Goal: Task Accomplishment & Management: Complete application form

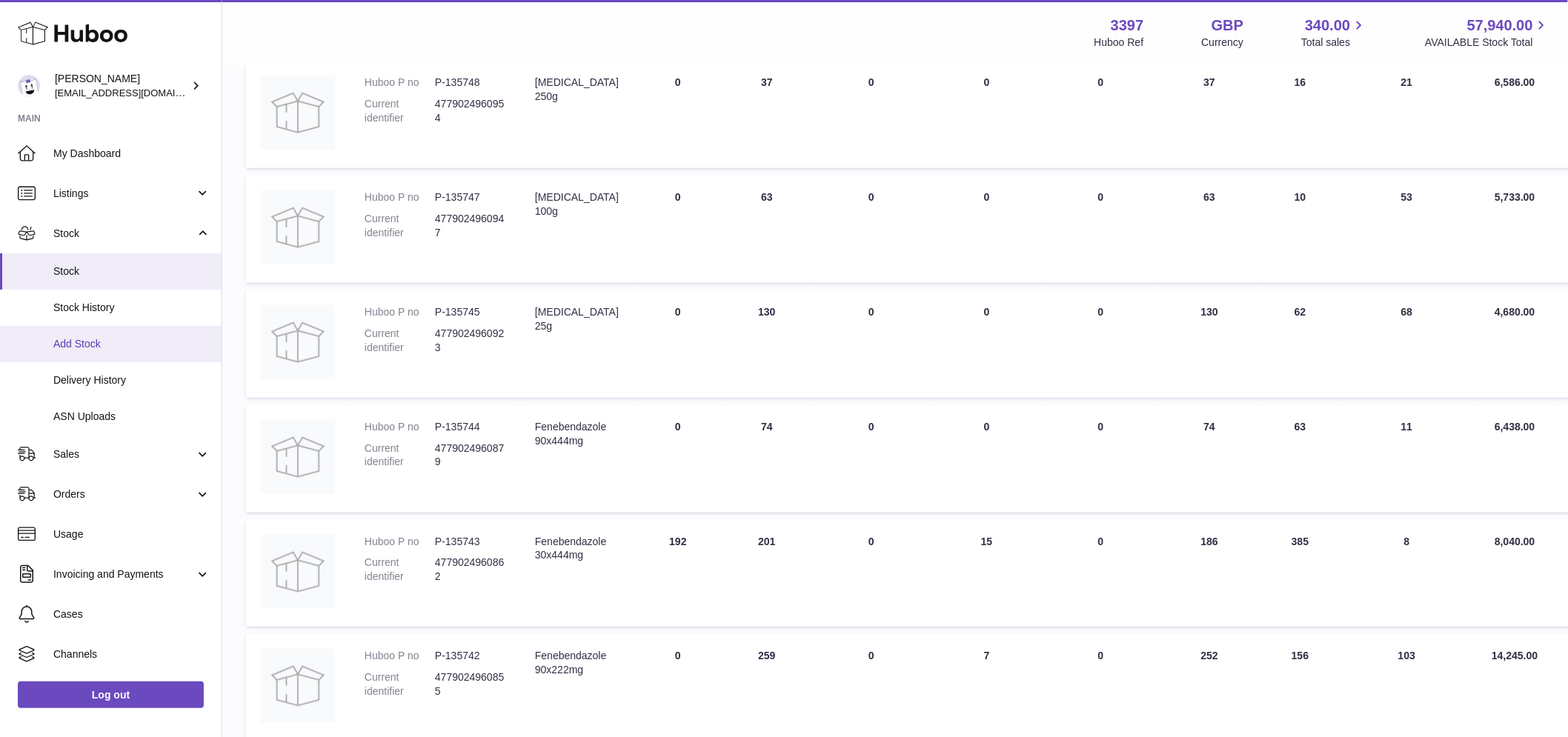
click at [151, 335] on link "Add Stock" at bounding box center [111, 344] width 222 height 37
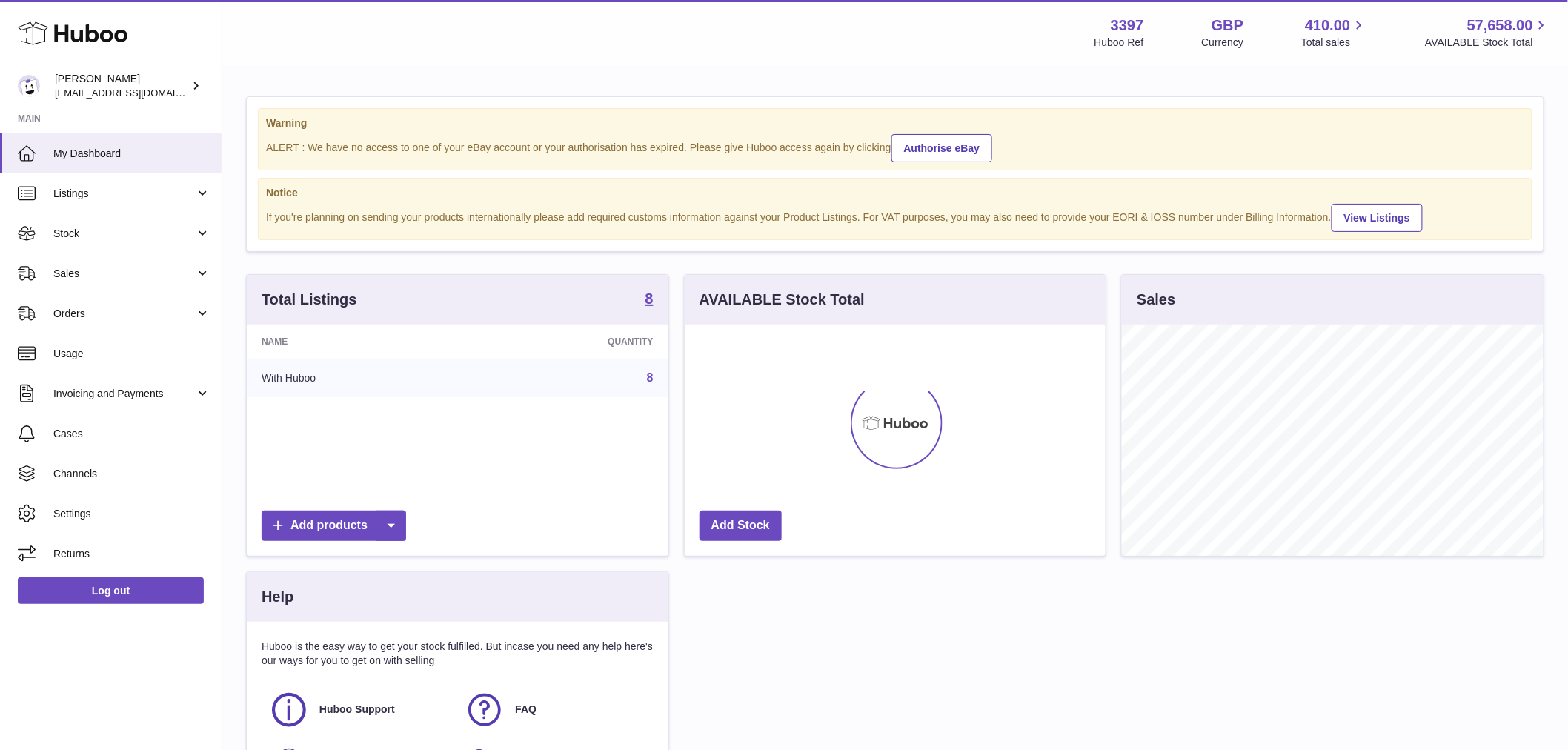
scroll to position [231, 421]
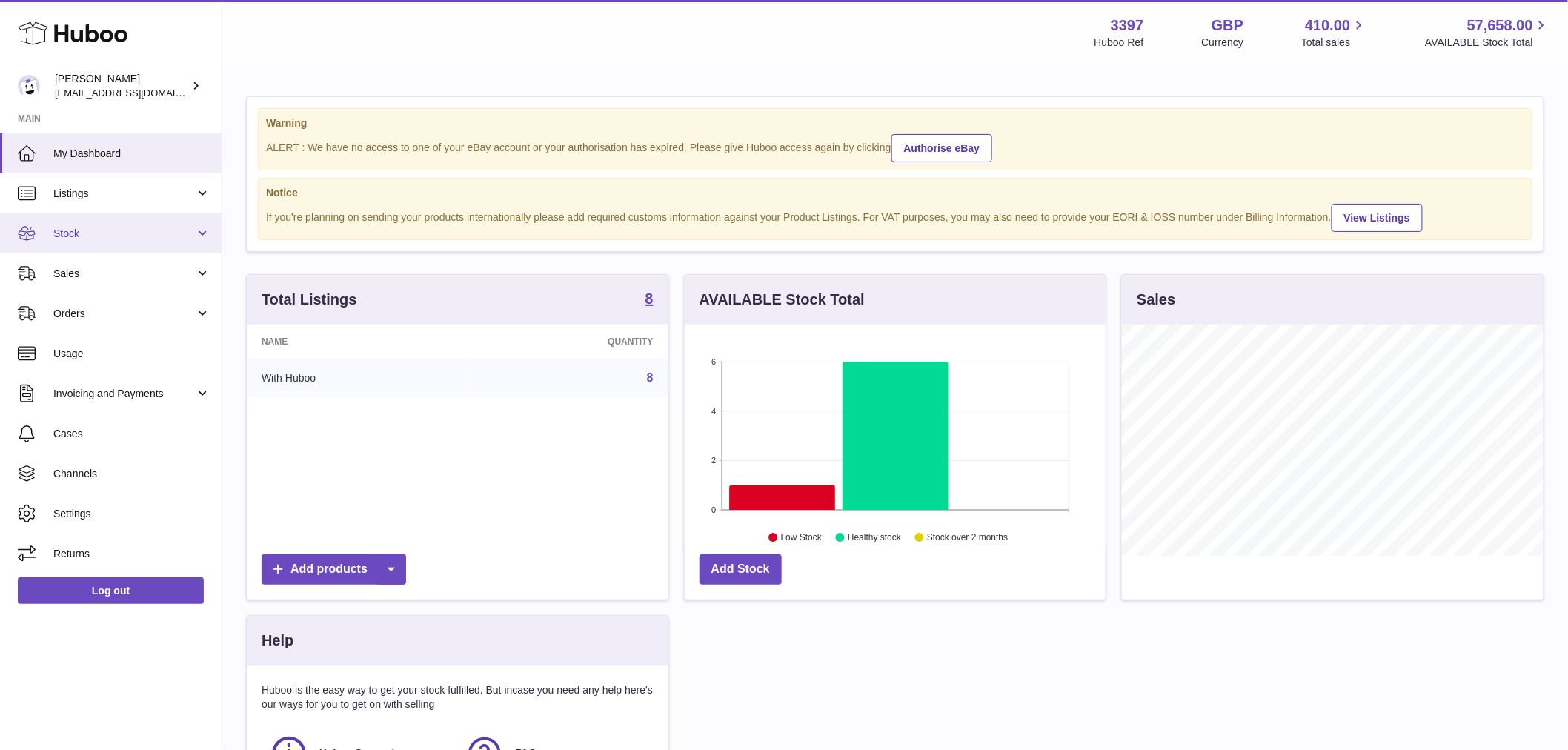
click at [183, 228] on span "Stock" at bounding box center [124, 234] width 142 height 14
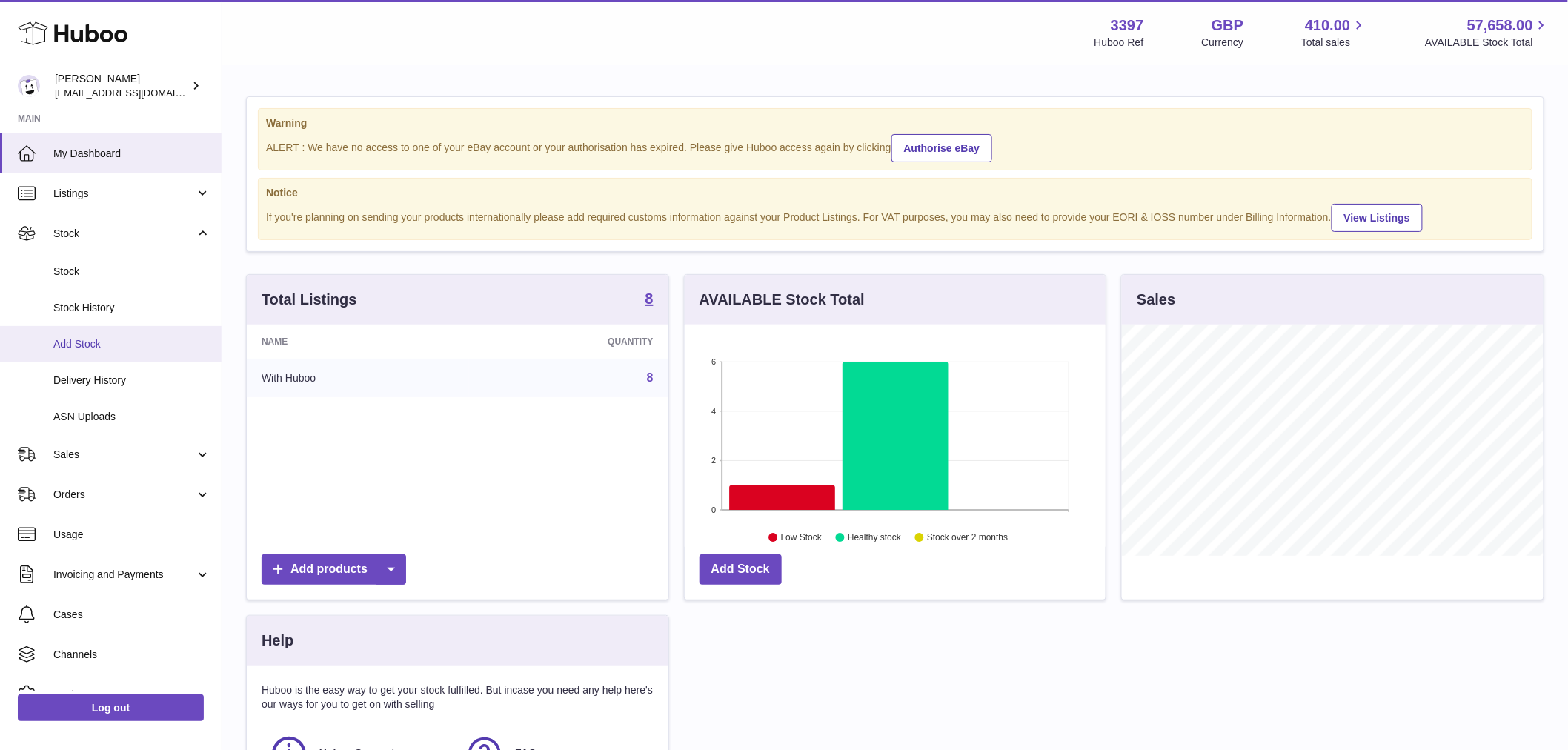
click at [145, 352] on link "Add Stock" at bounding box center [111, 345] width 222 height 37
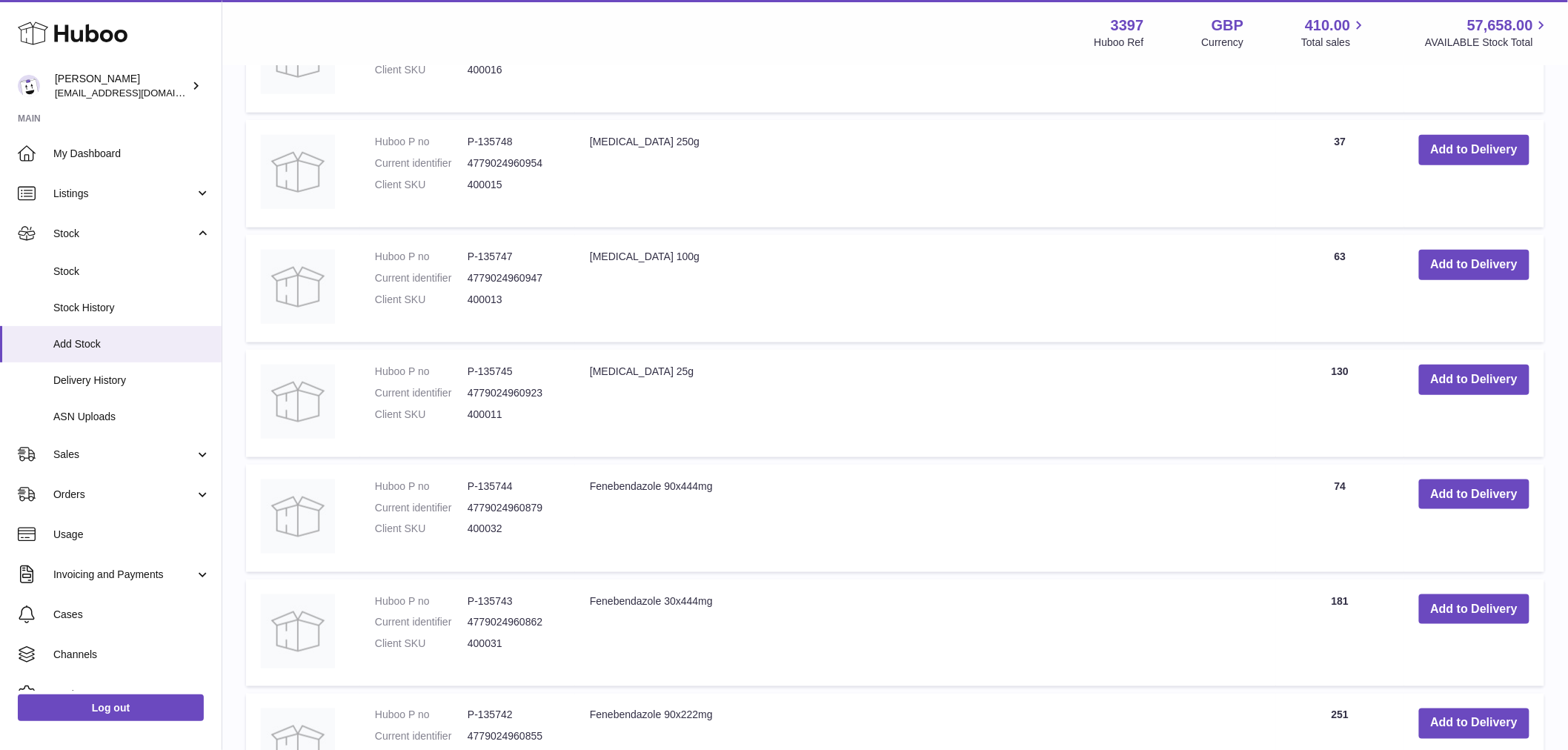
scroll to position [576, 0]
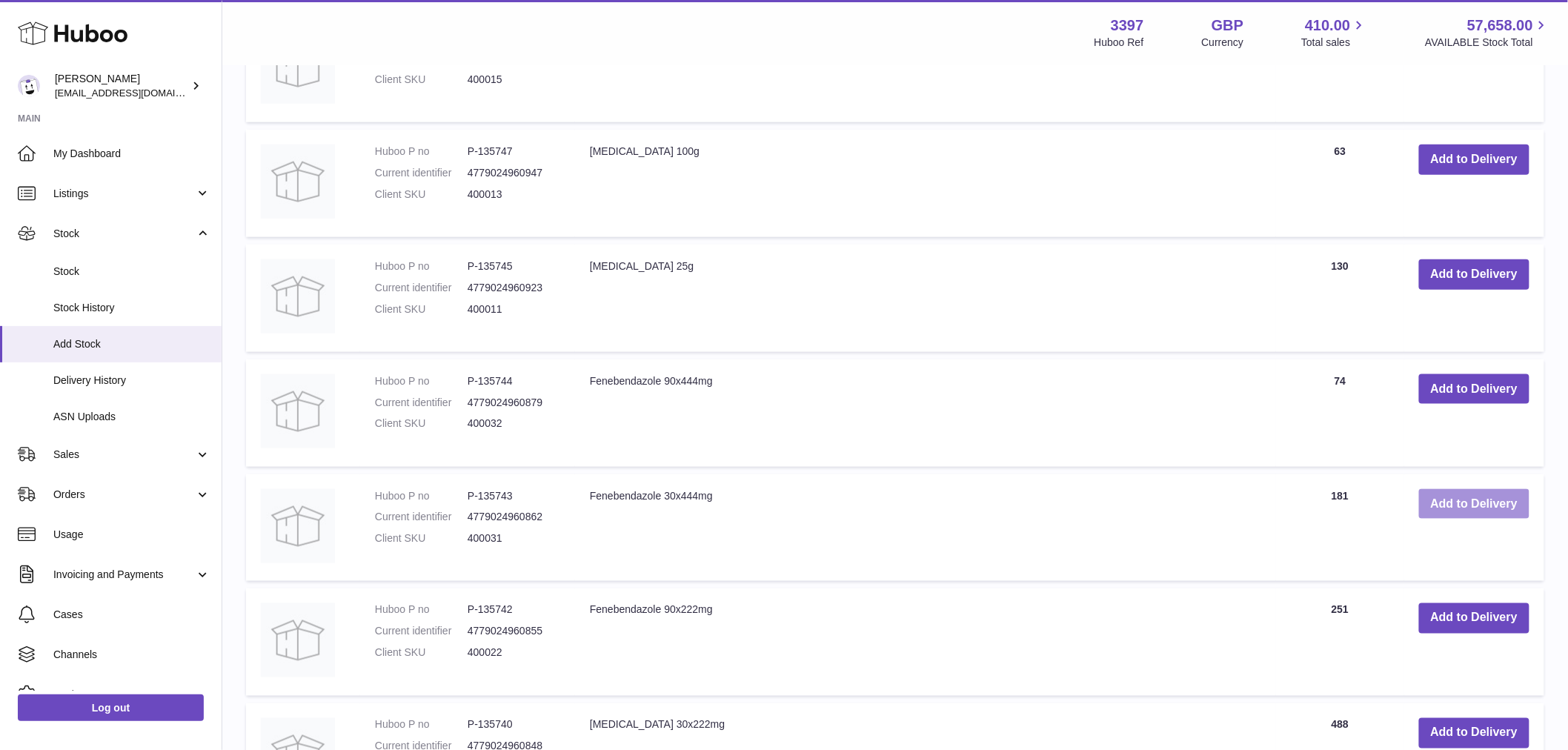
click at [1477, 502] on button "Add to Delivery" at bounding box center [1475, 504] width 110 height 30
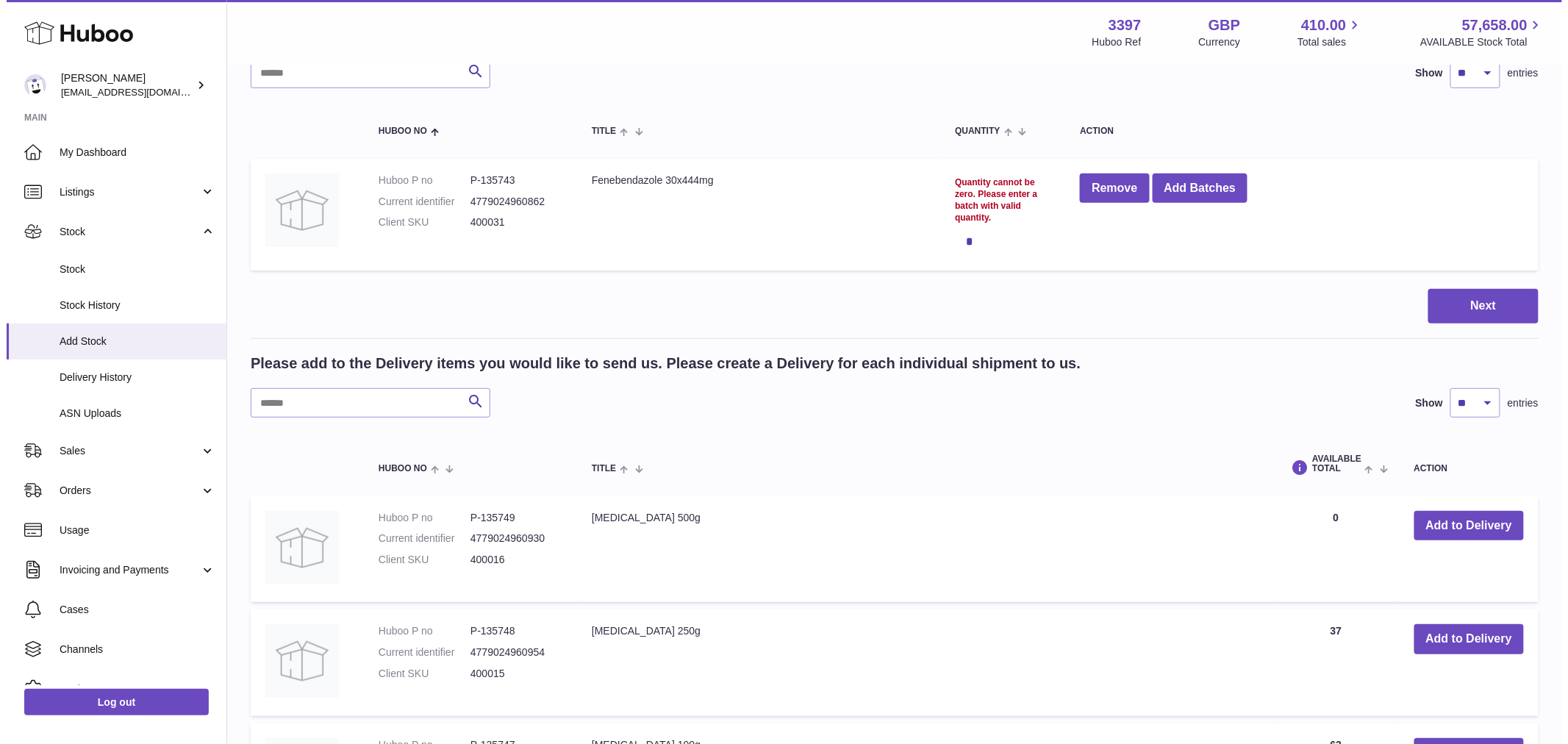
scroll to position [0, 0]
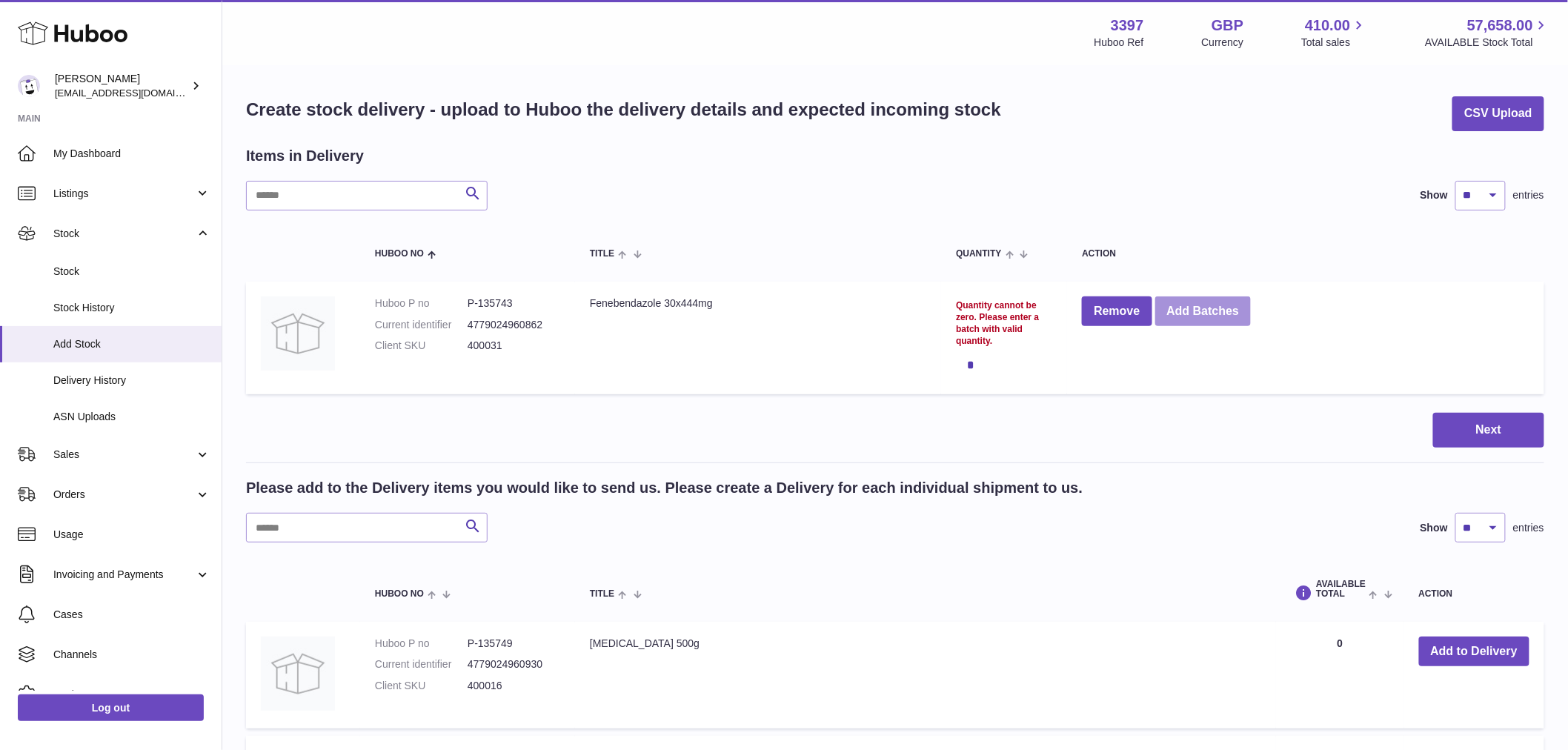
click at [1199, 320] on button "Add Batches" at bounding box center [1204, 311] width 97 height 30
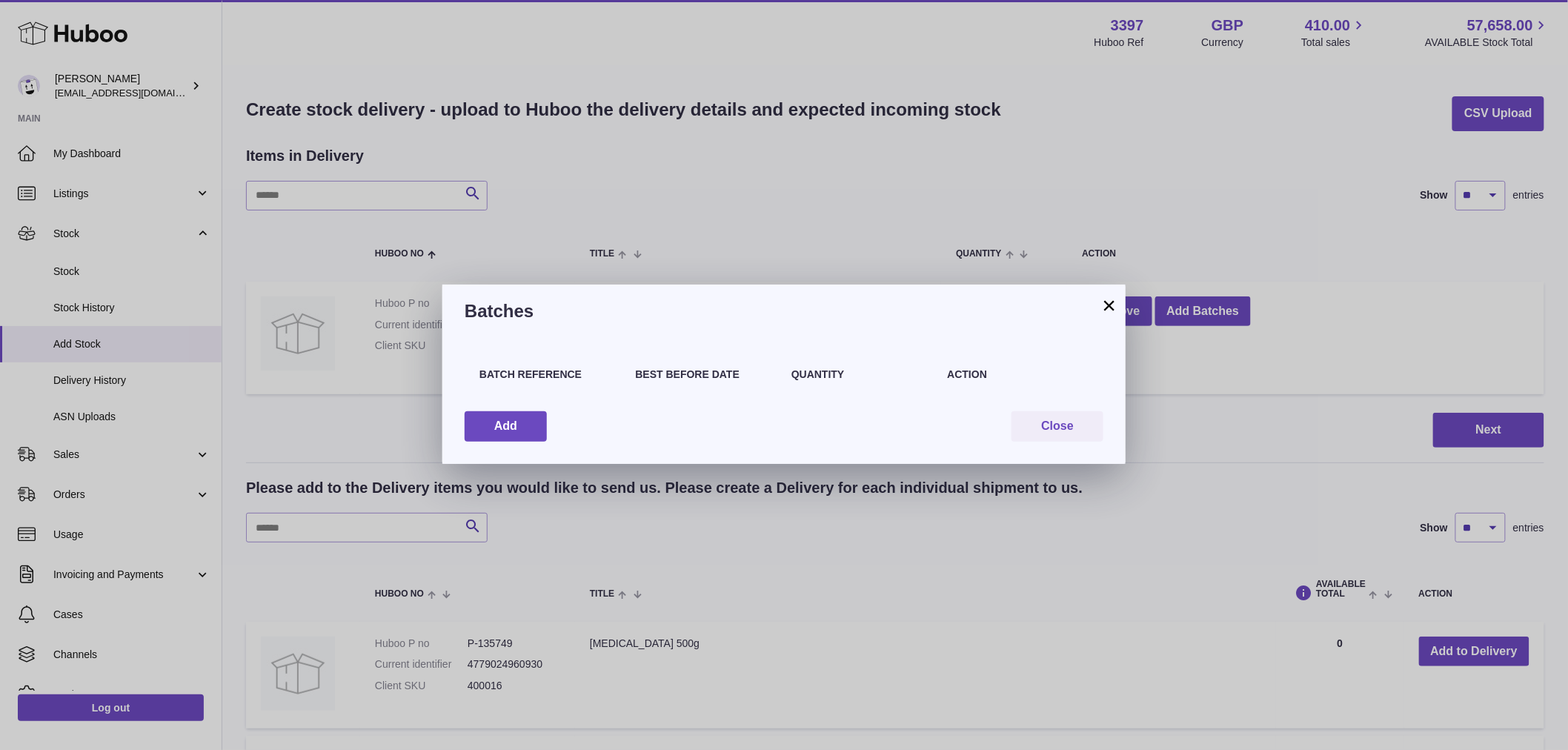
click at [645, 33] on div "× Batches Batch Reference Best Before Date Quantity Action Add Close" at bounding box center [784, 375] width 1568 height 750
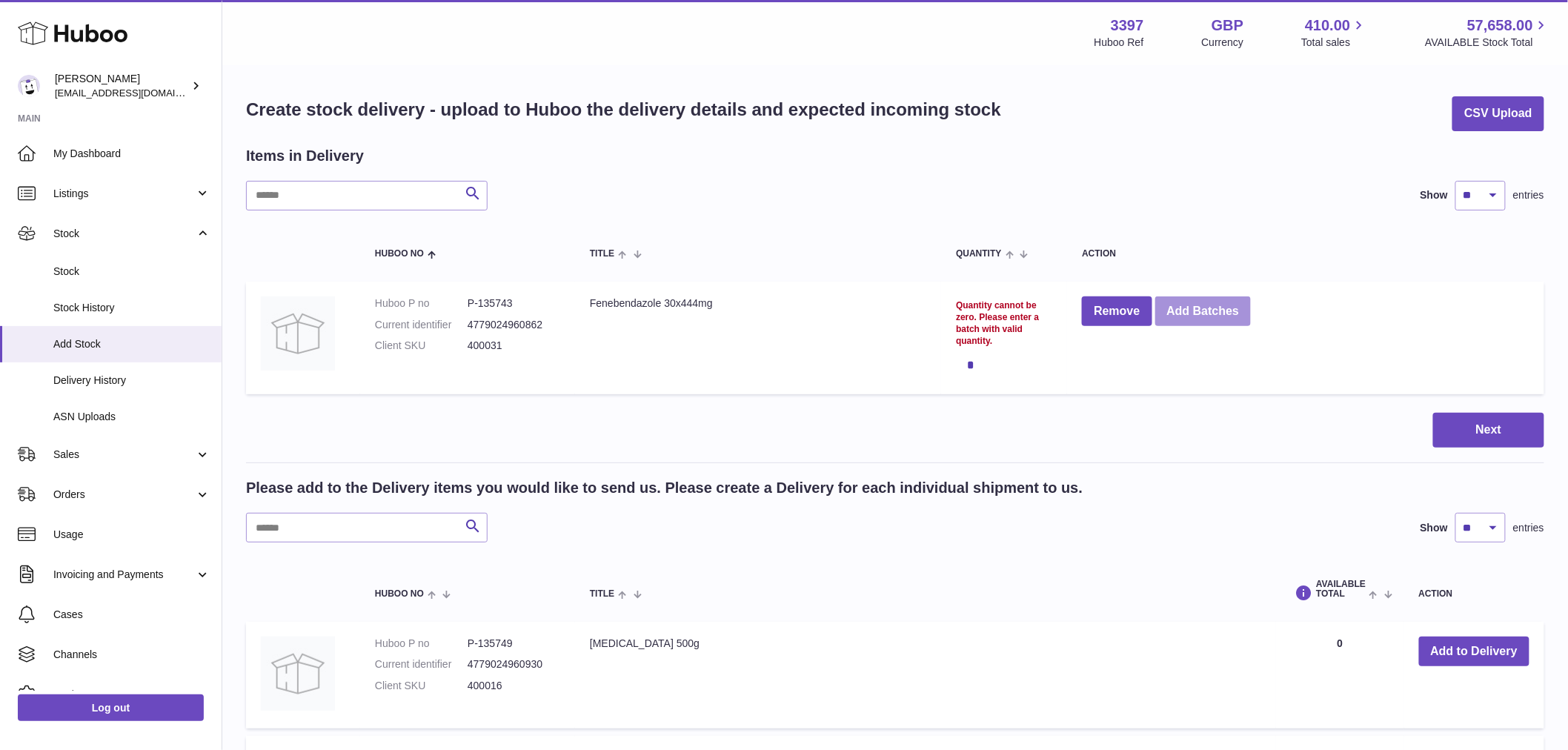
click at [1221, 320] on button "Add Batches" at bounding box center [1204, 311] width 97 height 30
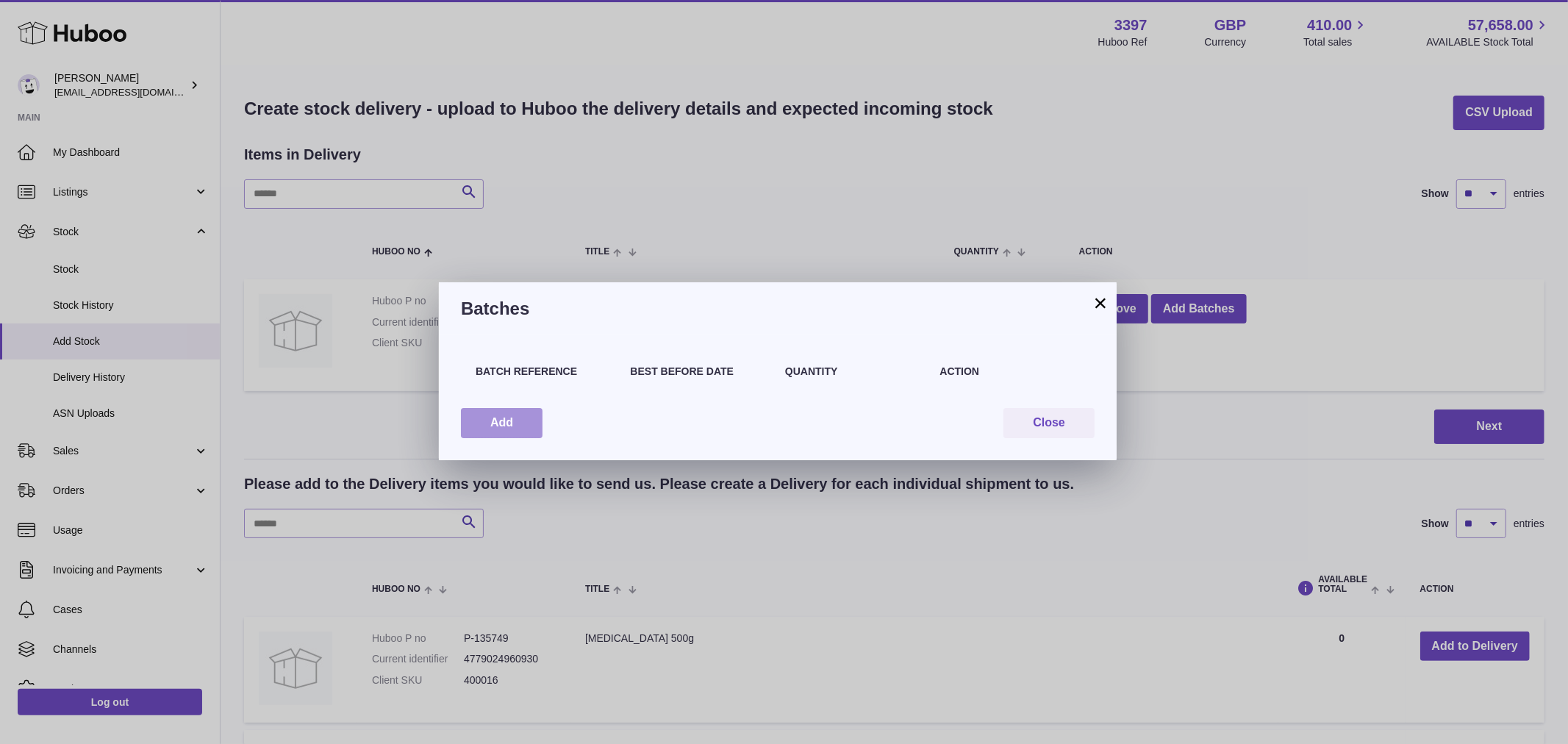
click at [473, 420] on button "Add" at bounding box center [501, 423] width 82 height 30
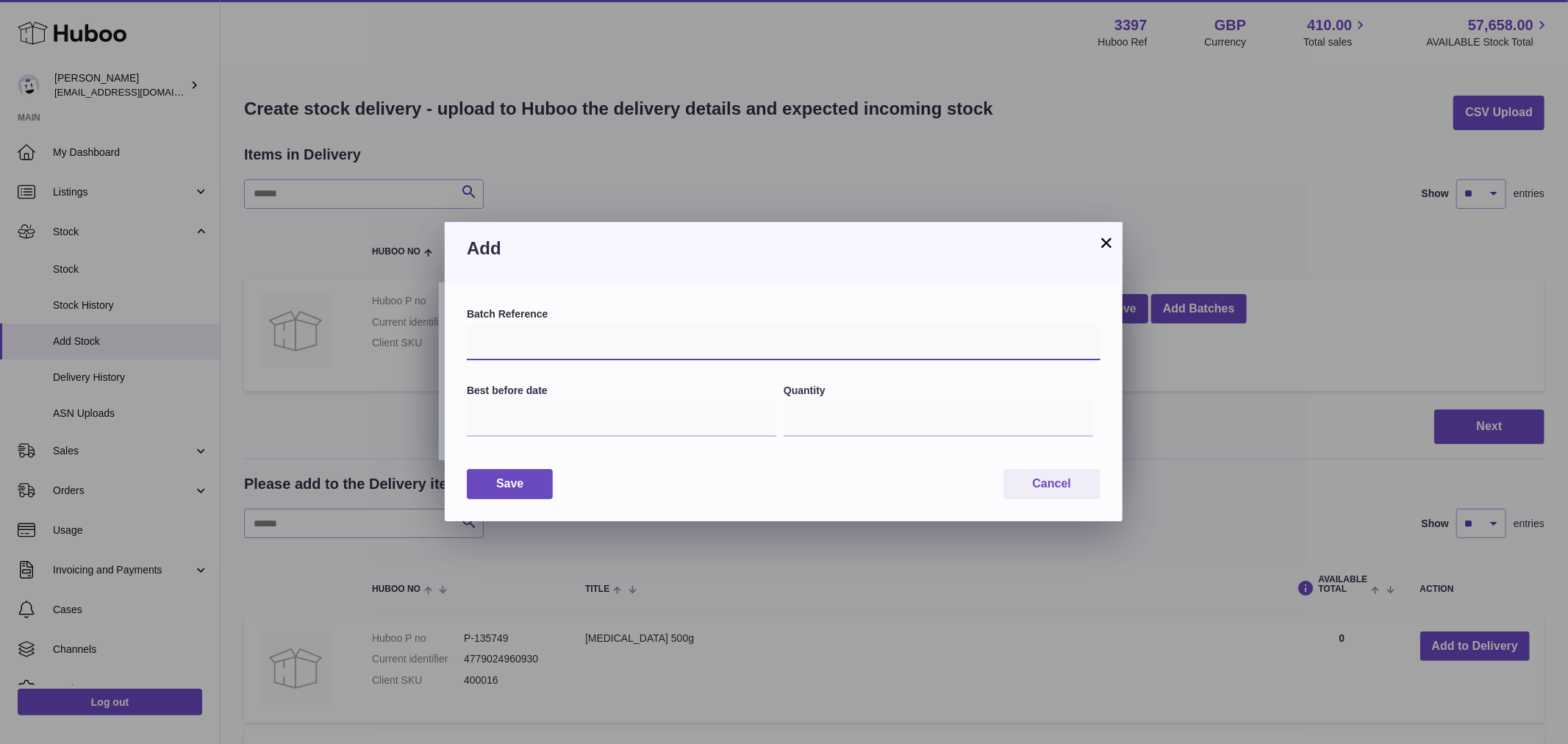
click at [583, 340] on input "text" at bounding box center [784, 343] width 634 height 36
type input "********"
click at [571, 417] on input "text" at bounding box center [621, 419] width 309 height 36
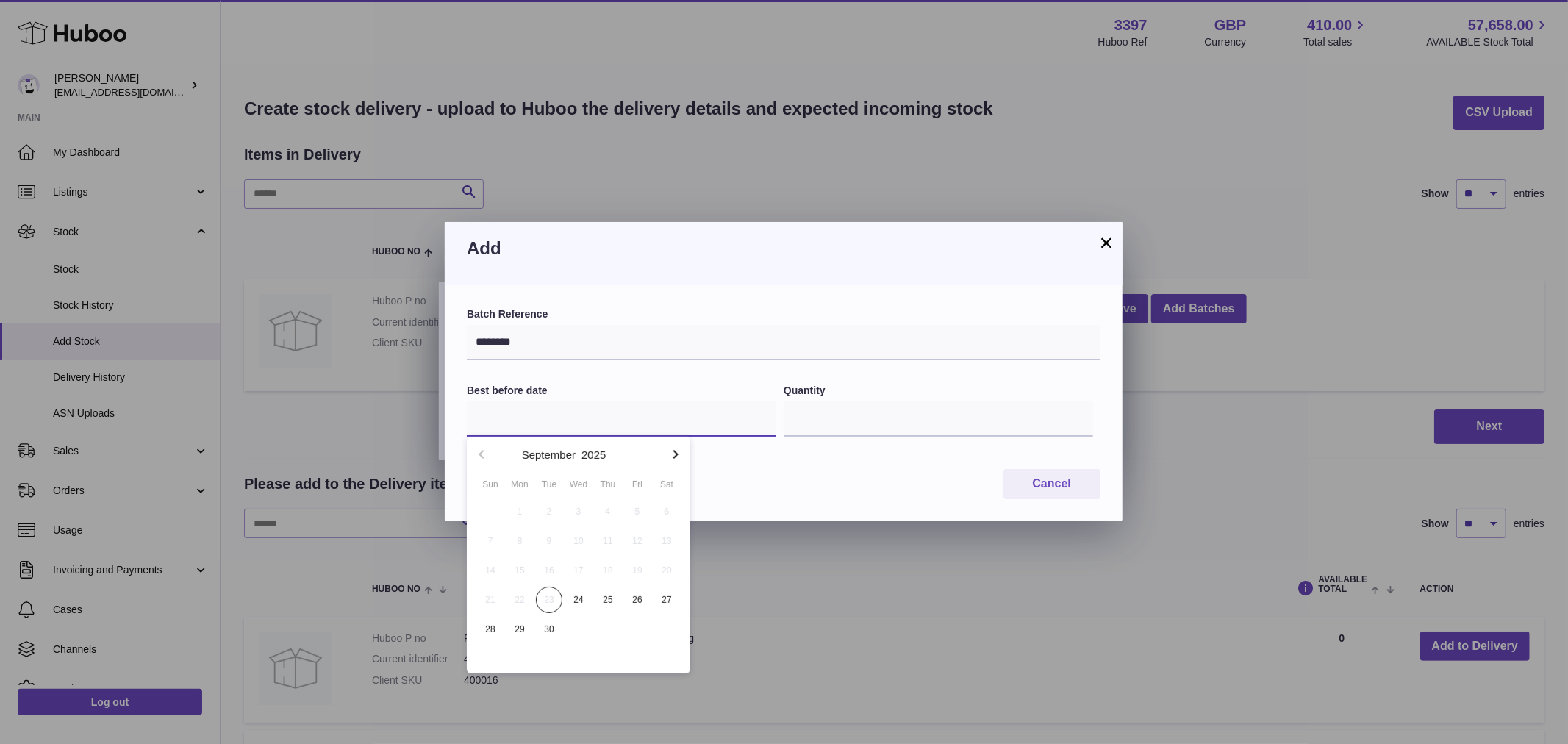
click at [555, 423] on input "text" at bounding box center [621, 419] width 309 height 36
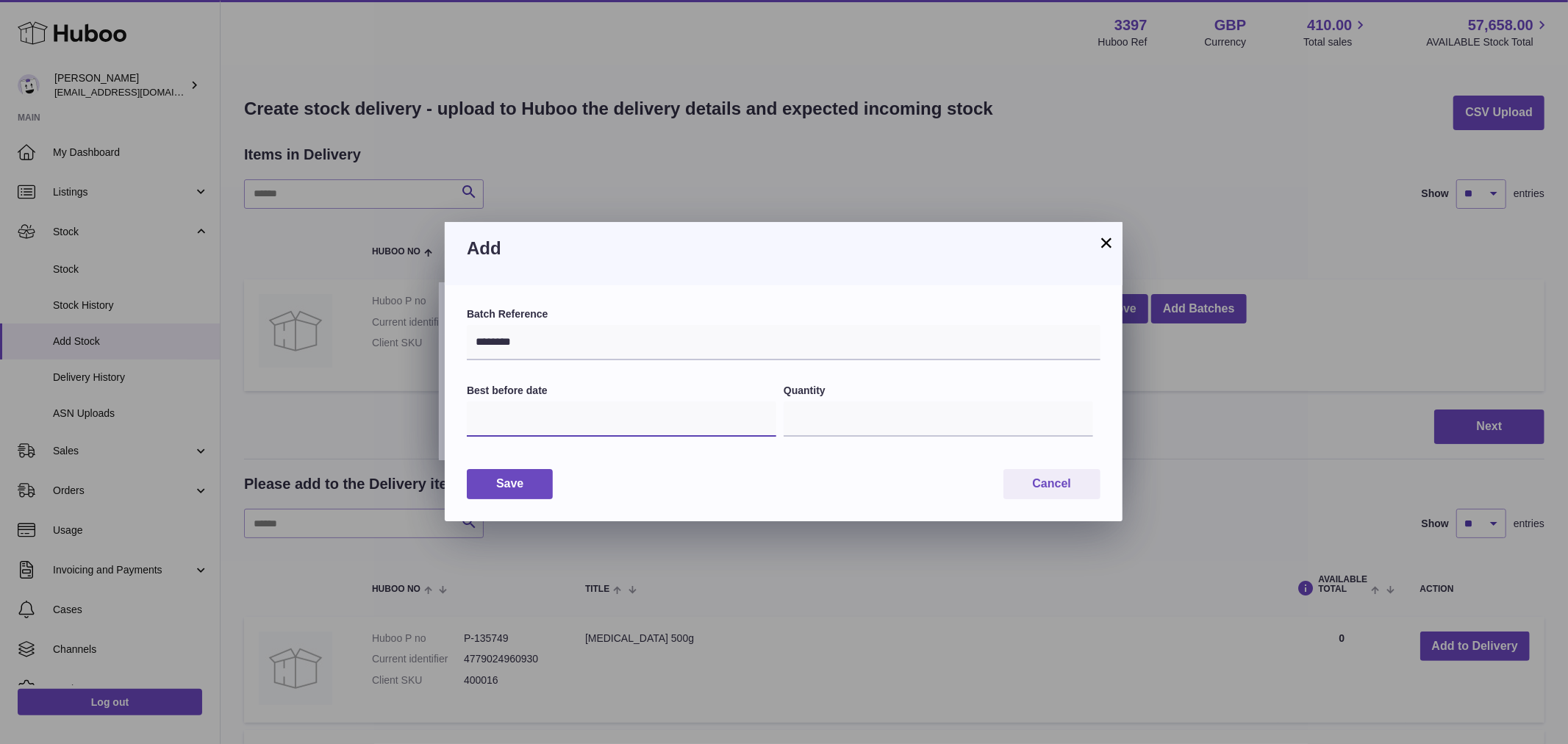
click at [555, 423] on input "text" at bounding box center [621, 419] width 309 height 36
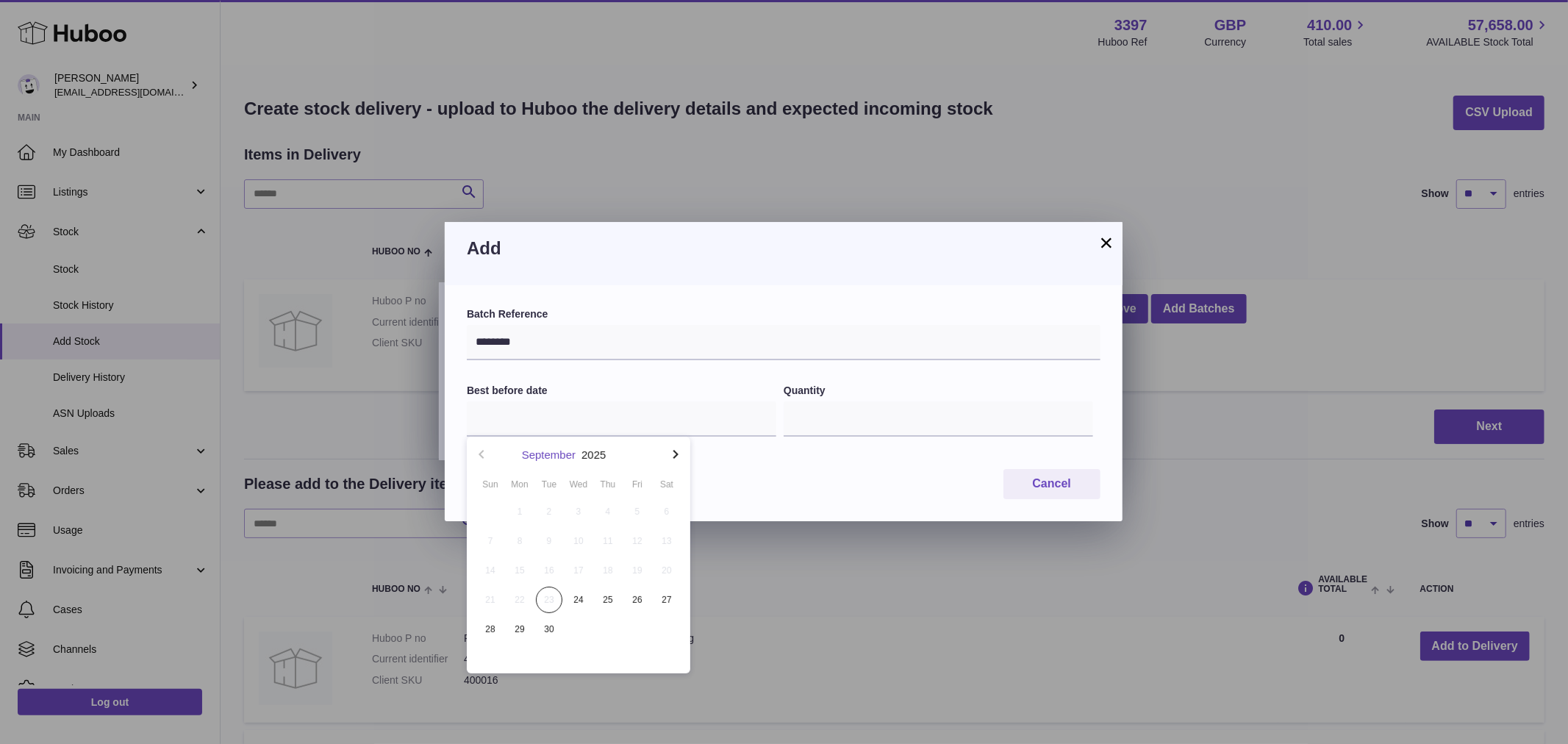
click at [561, 454] on button "September" at bounding box center [549, 454] width 54 height 11
click at [673, 459] on icon "button" at bounding box center [675, 454] width 17 height 17
click at [672, 456] on icon "button" at bounding box center [675, 454] width 17 height 17
click at [583, 599] on button "Aug" at bounding box center [578, 598] width 63 height 36
click at [657, 643] on div "1 2 3 4 5 6 7 8 9 10 11 12 13 14 15 16 17 18 19 20 21 22 23 24 25 26 27 28 29 3…" at bounding box center [578, 571] width 206 height 147
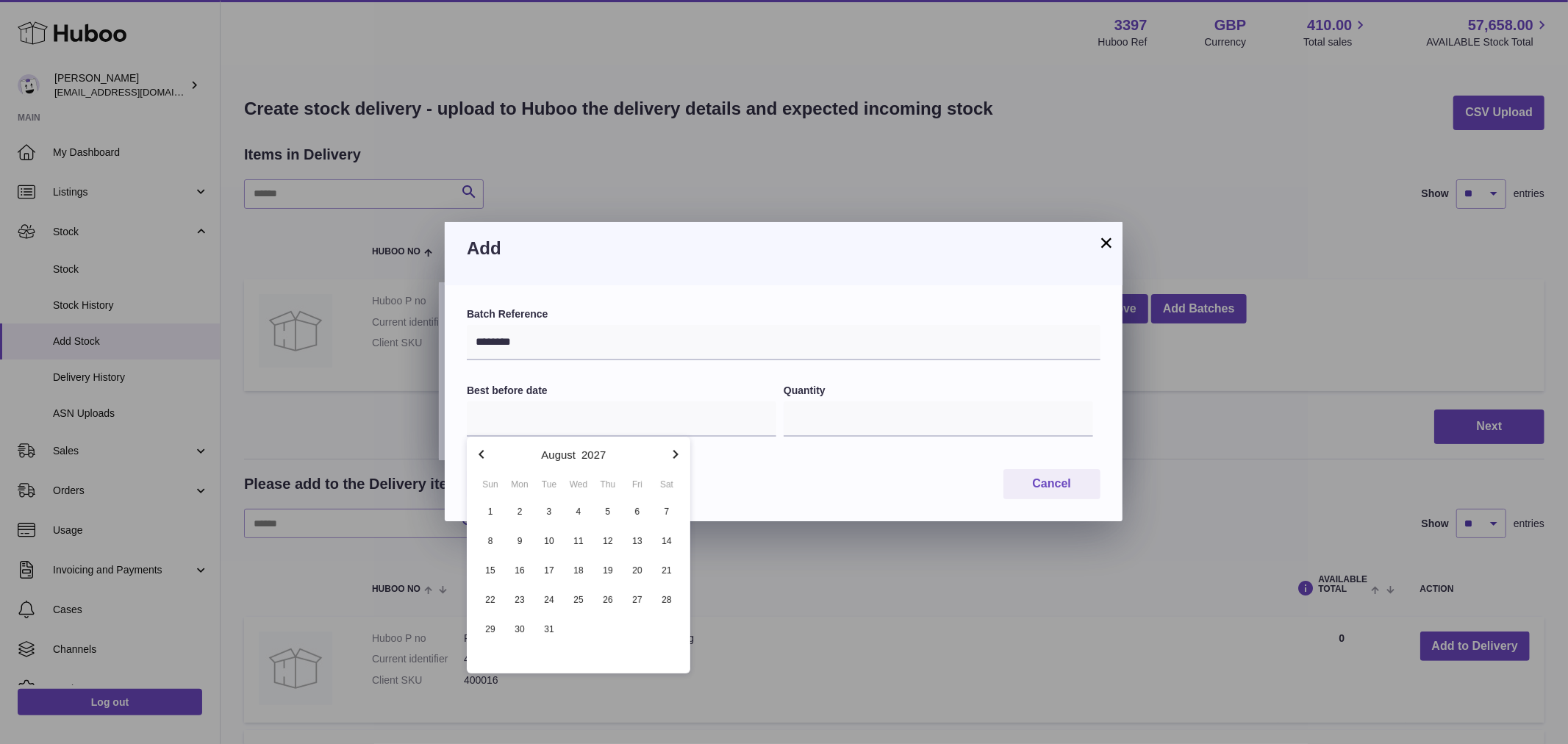
click at [760, 643] on div "× Add Batch Reference ******** Best before date Quantity * Save Cancel" at bounding box center [784, 372] width 1568 height 744
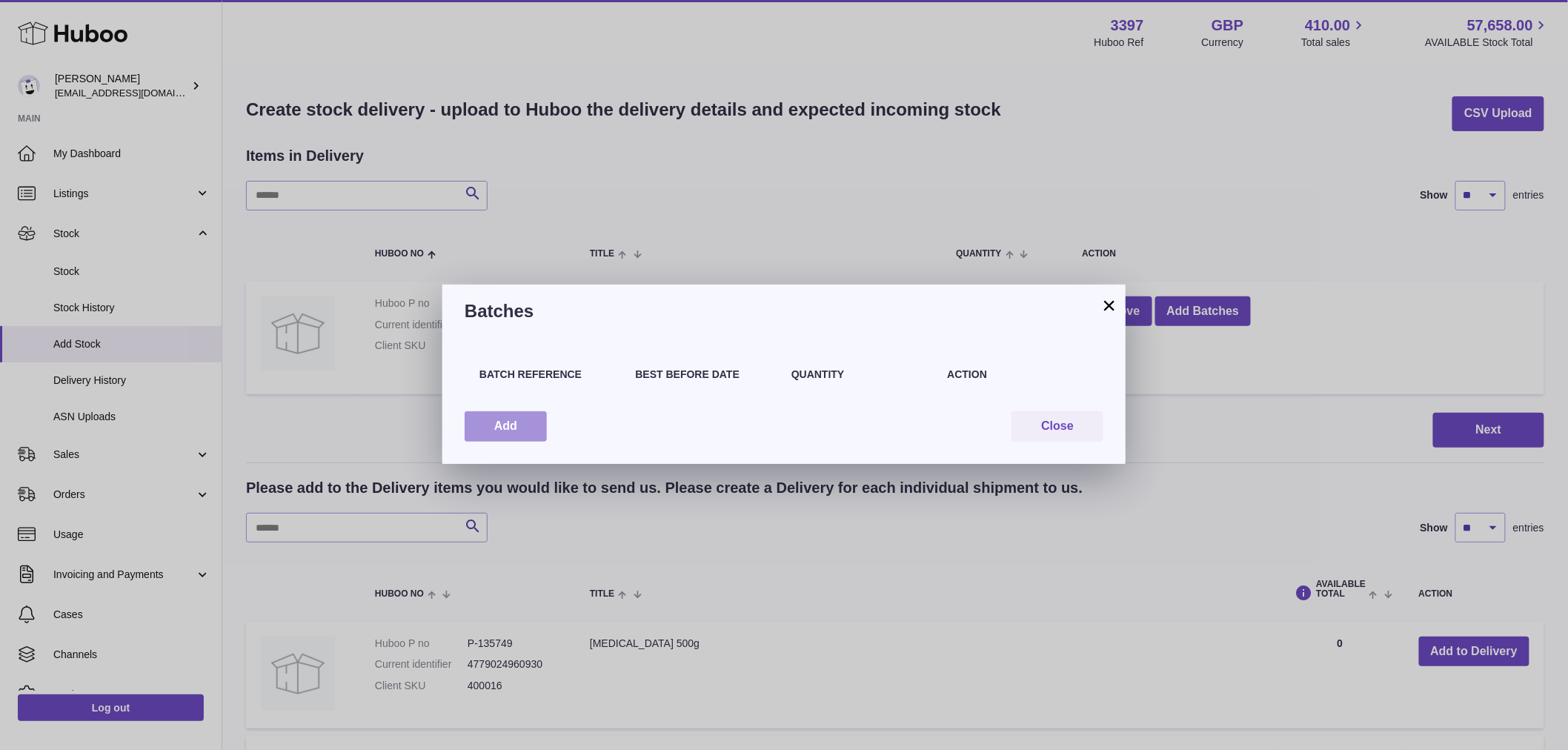
click at [517, 412] on button "Add" at bounding box center [505, 426] width 83 height 30
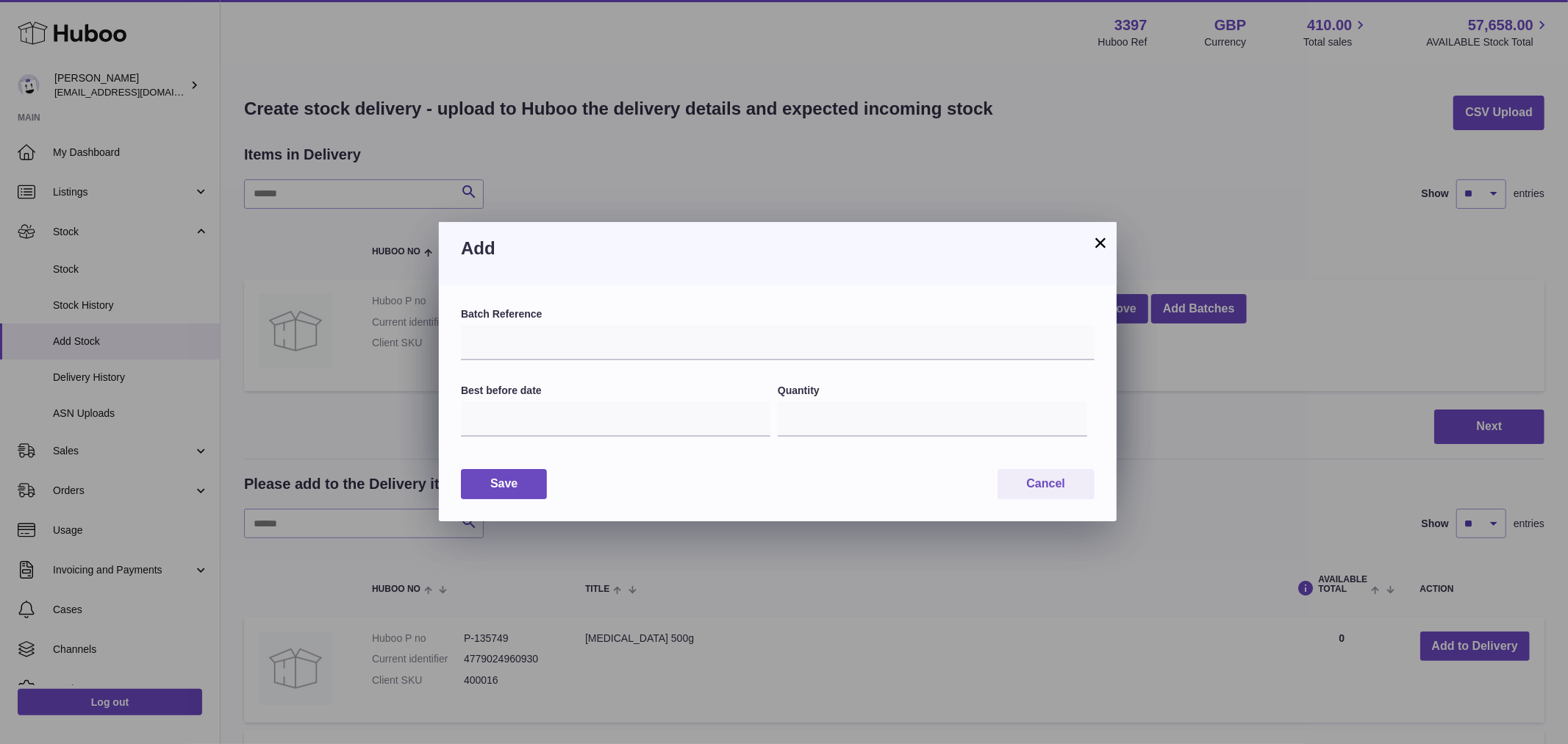
click at [592, 324] on div "Batch Reference" at bounding box center [778, 334] width 634 height 53
click at [589, 347] on input "text" at bounding box center [778, 343] width 634 height 36
type input "********"
click at [592, 400] on div "Best before date" at bounding box center [619, 419] width 317 height 70
click at [597, 420] on input "text" at bounding box center [616, 419] width 309 height 36
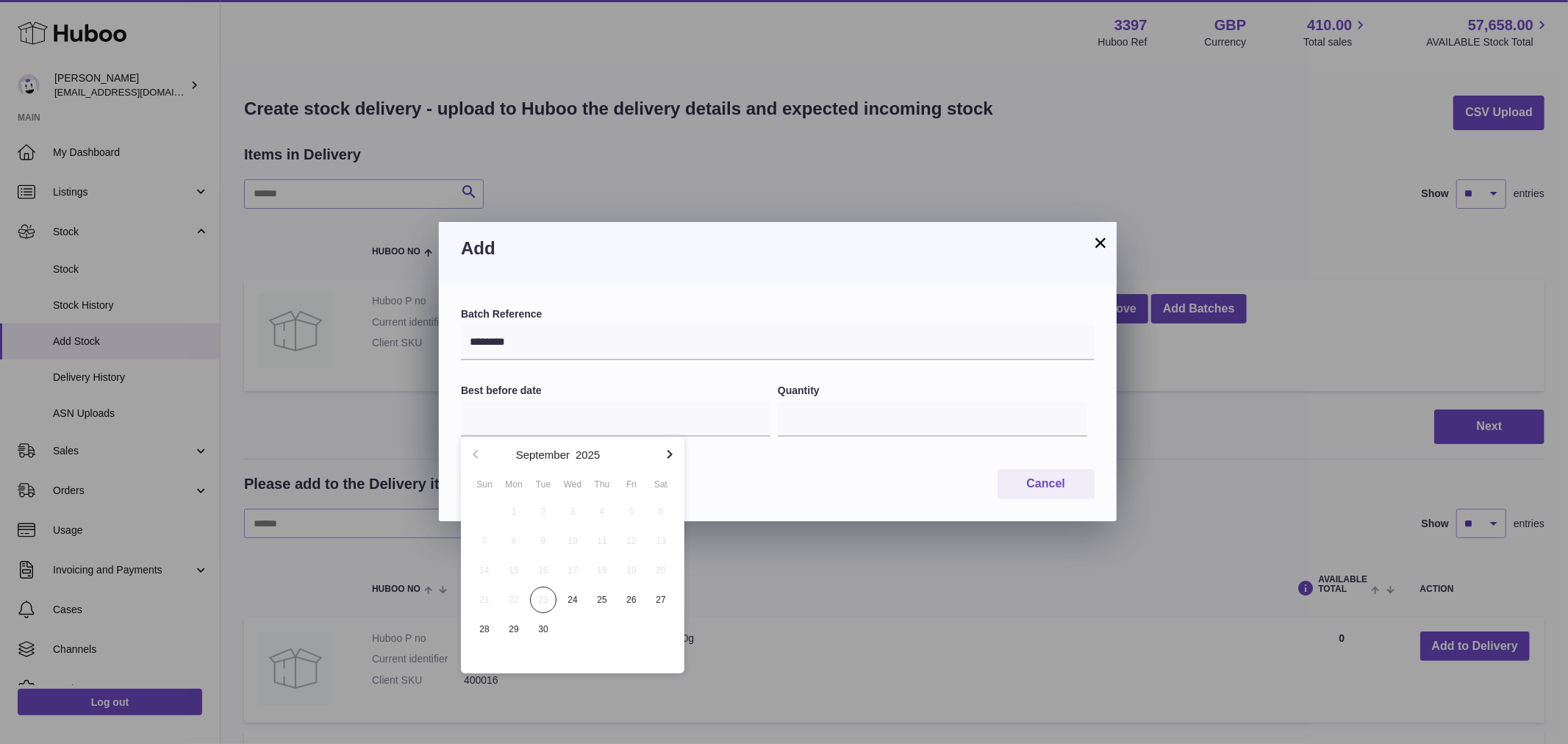
click at [669, 453] on icon "button" at bounding box center [670, 454] width 5 height 9
click at [596, 454] on button "2025" at bounding box center [587, 454] width 24 height 11
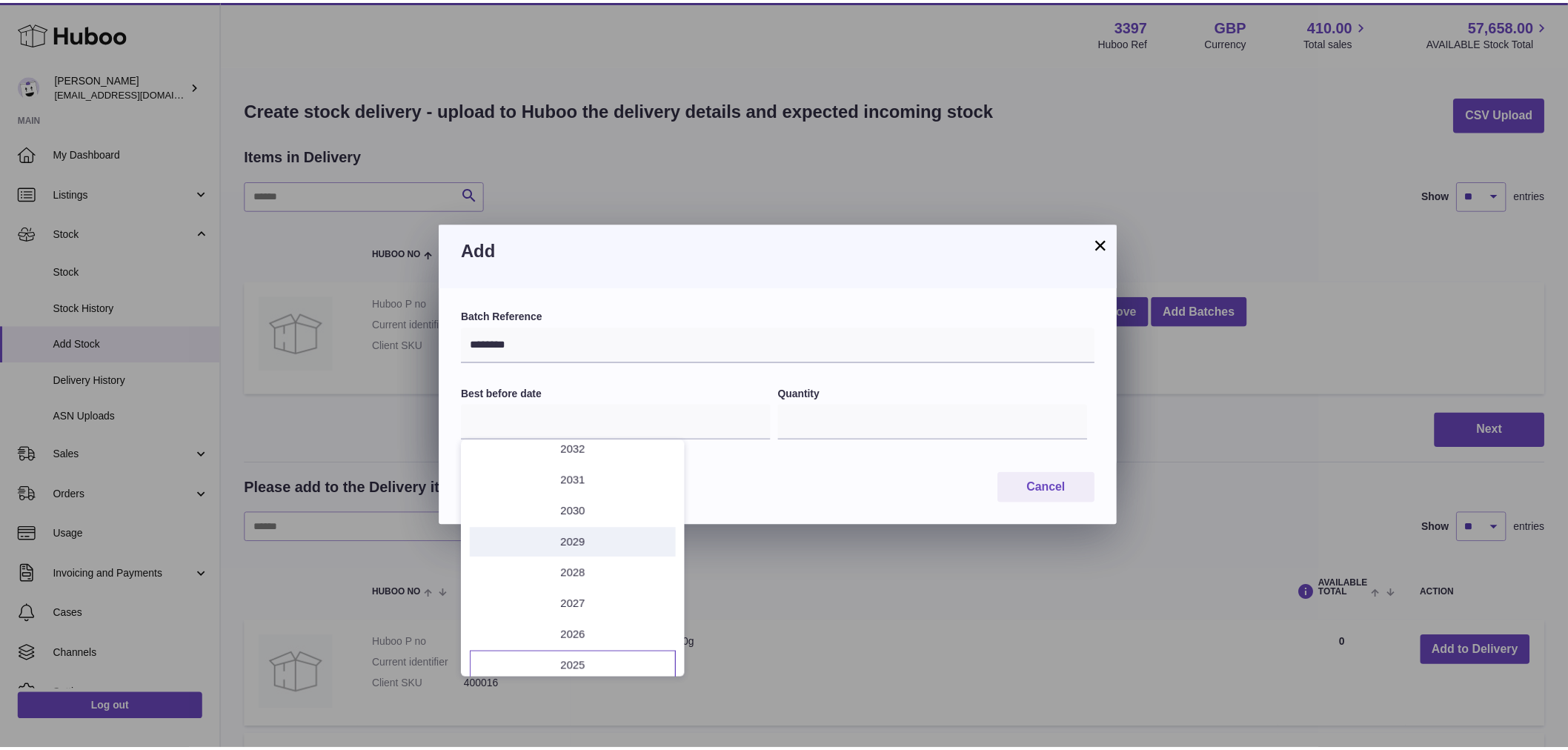
scroll to position [113, 0]
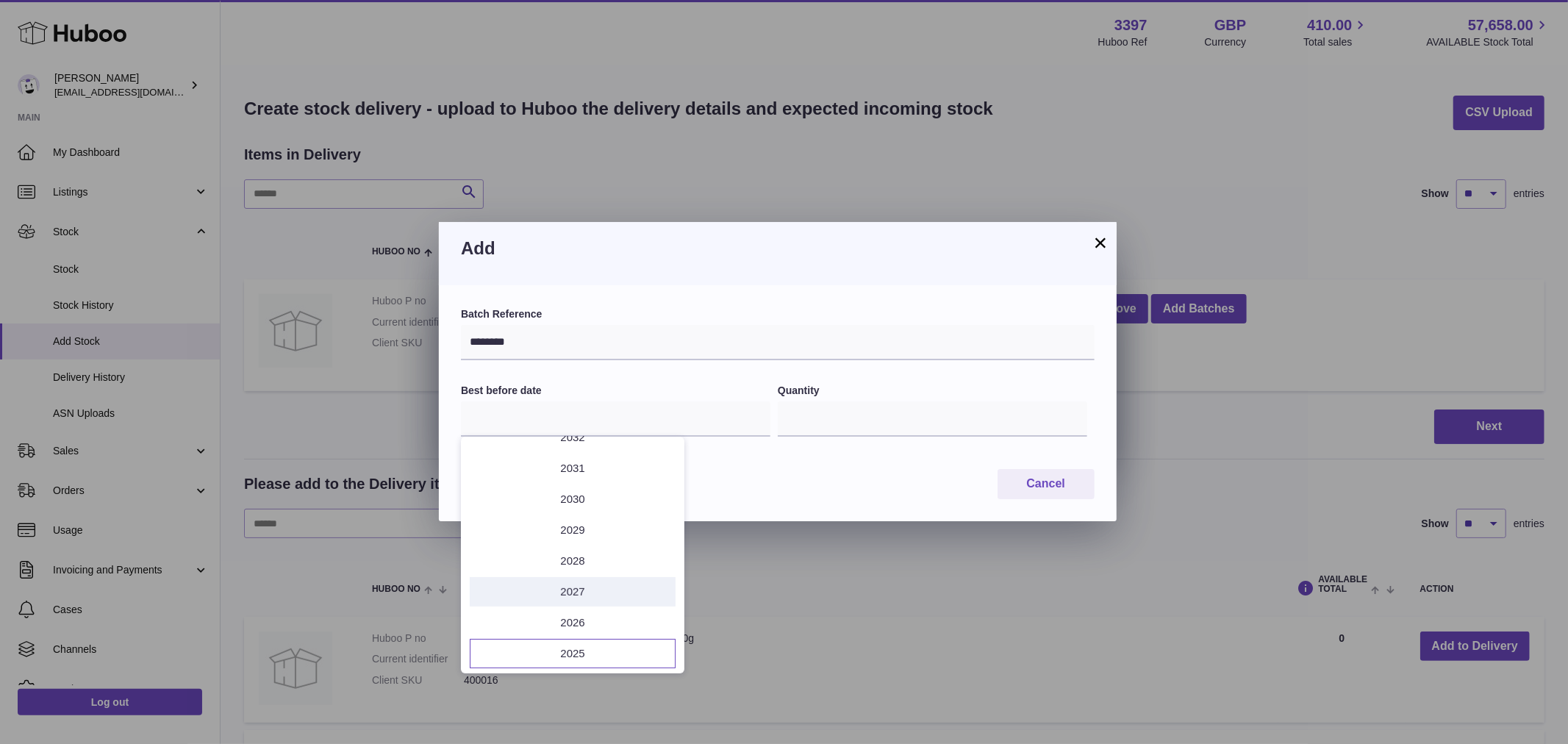
click at [581, 593] on li "2027" at bounding box center [573, 593] width 206 height 30
click at [578, 596] on button "Aug" at bounding box center [573, 598] width 63 height 36
click at [486, 513] on span "1" at bounding box center [485, 511] width 26 height 26
type input "**********"
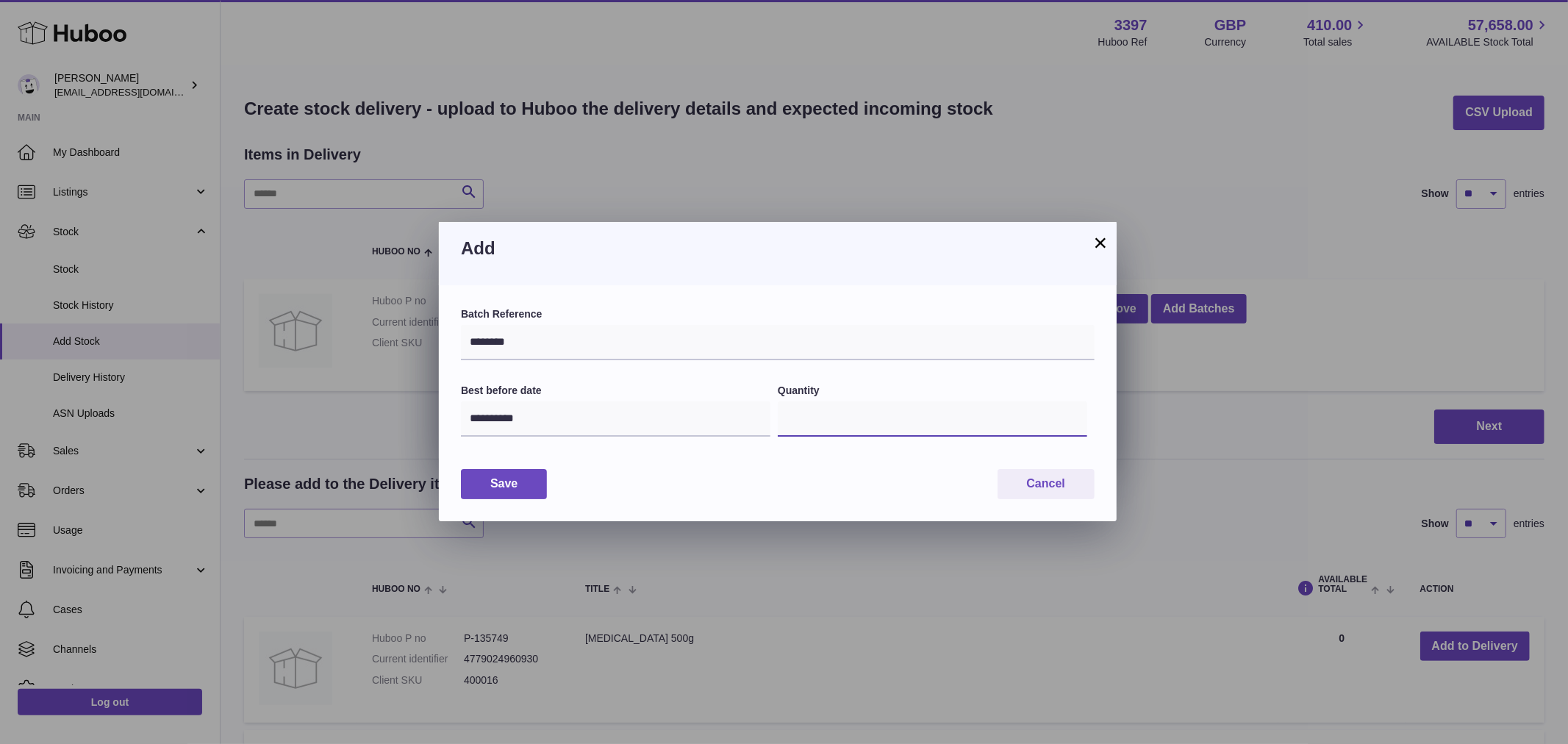
click at [823, 420] on input "*" at bounding box center [933, 419] width 309 height 36
type input "***"
click at [527, 482] on button "Save" at bounding box center [504, 484] width 86 height 30
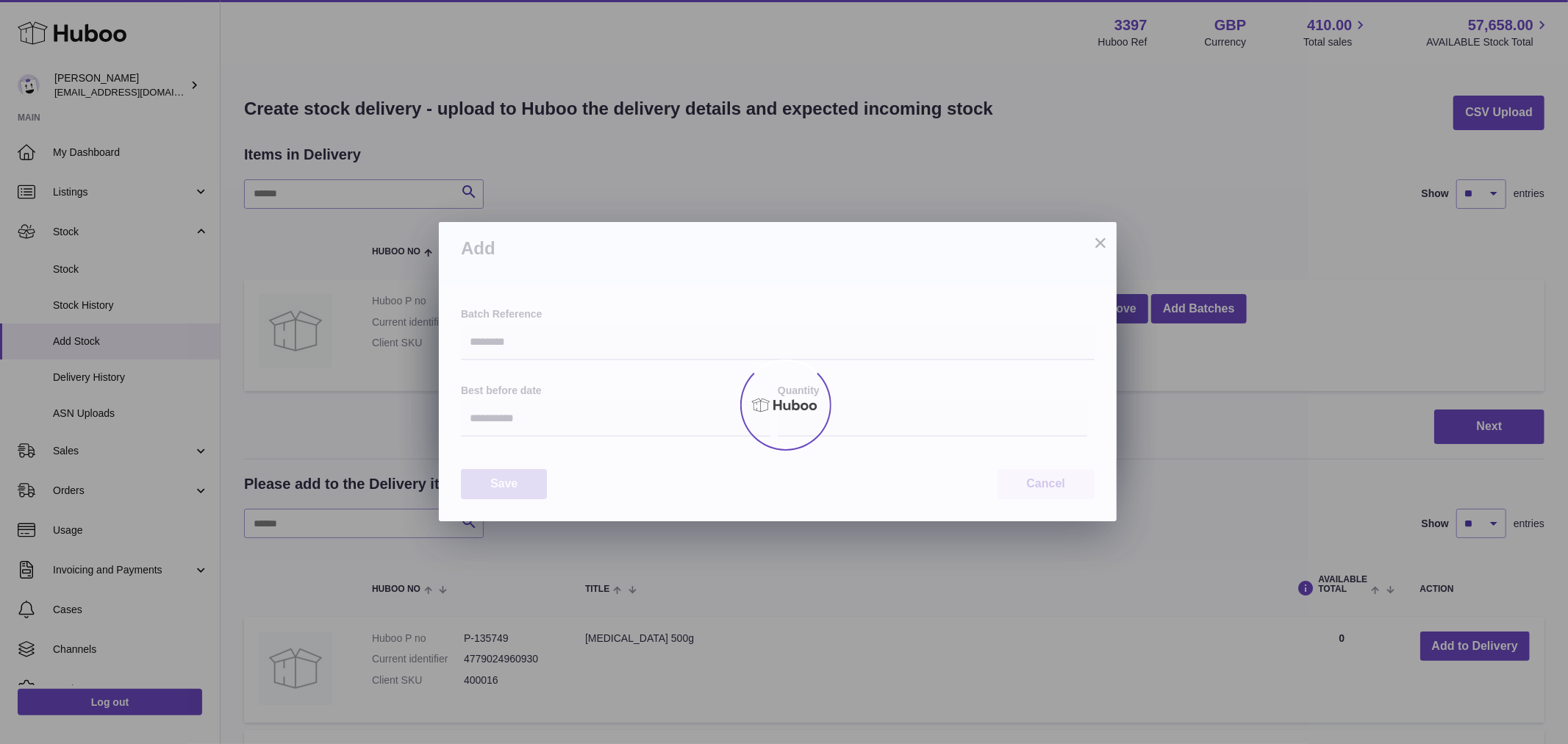
type input "***"
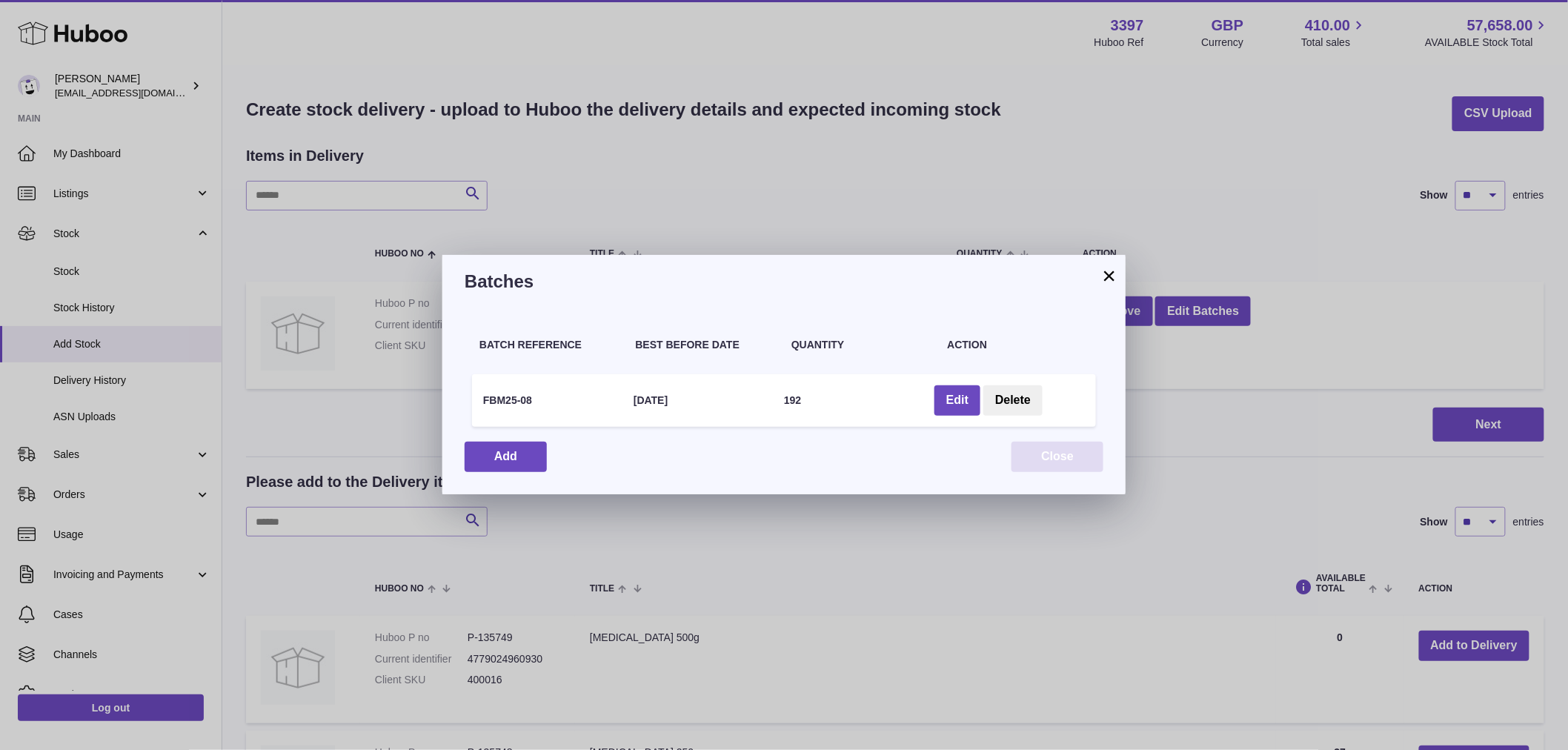
click at [1054, 464] on button "Close" at bounding box center [1058, 457] width 92 height 30
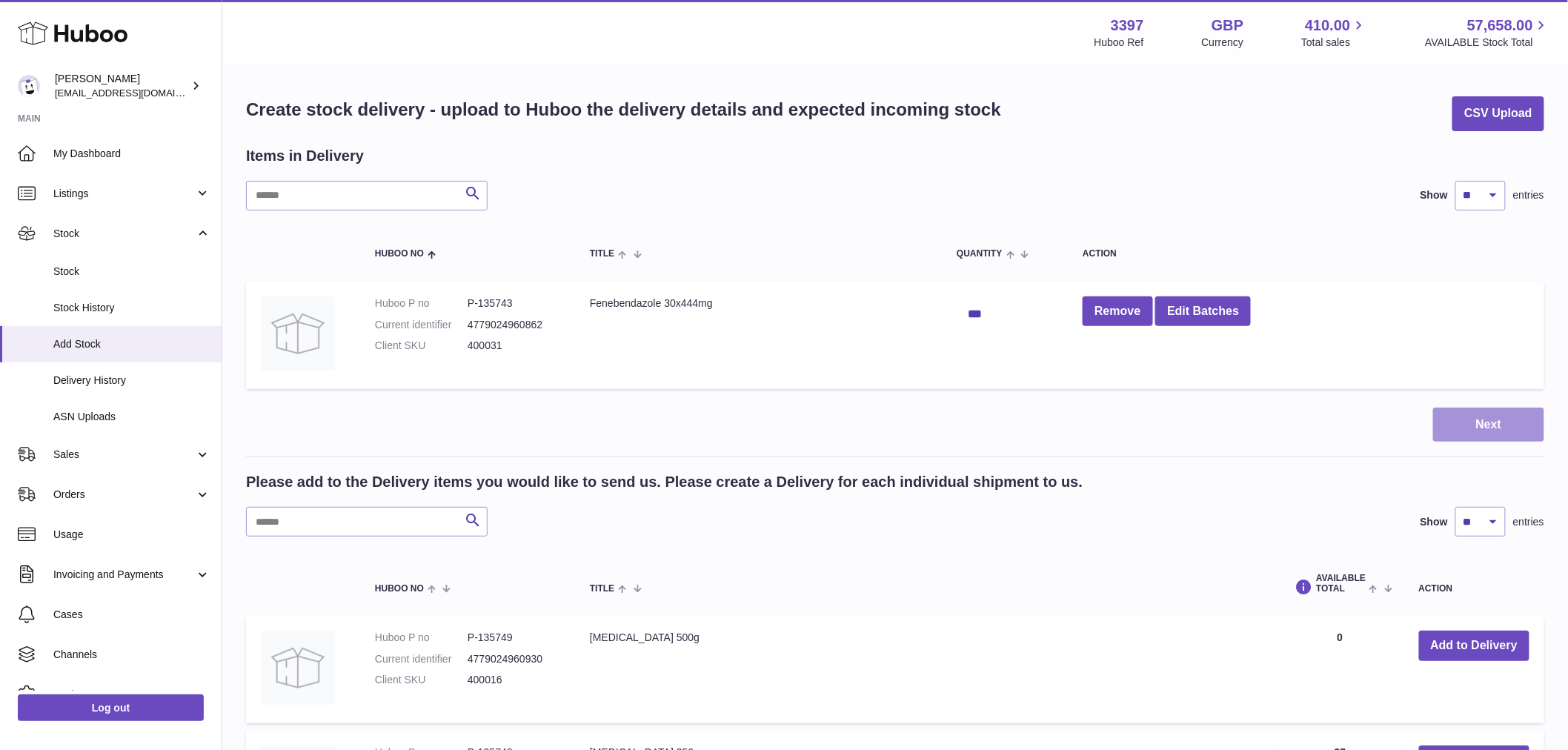
click at [1443, 410] on button "Next" at bounding box center [1489, 425] width 111 height 35
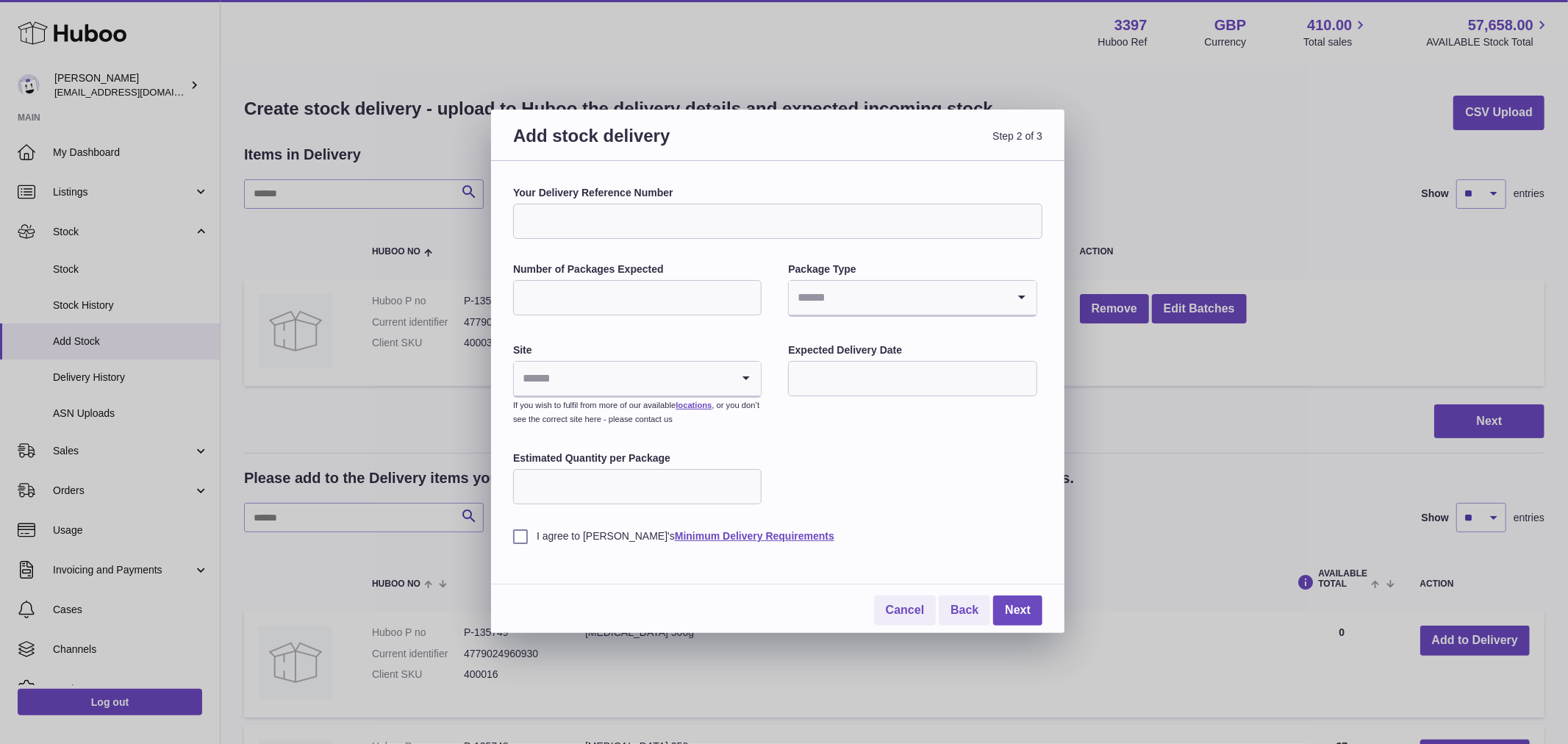
click at [706, 225] on input "Your Delivery Reference Number" at bounding box center [778, 221] width 530 height 36
type input "**********"
click at [614, 287] on input "Number of Packages Expected" at bounding box center [637, 298] width 248 height 36
type input "*"
click at [856, 310] on input "Search for option" at bounding box center [898, 297] width 218 height 34
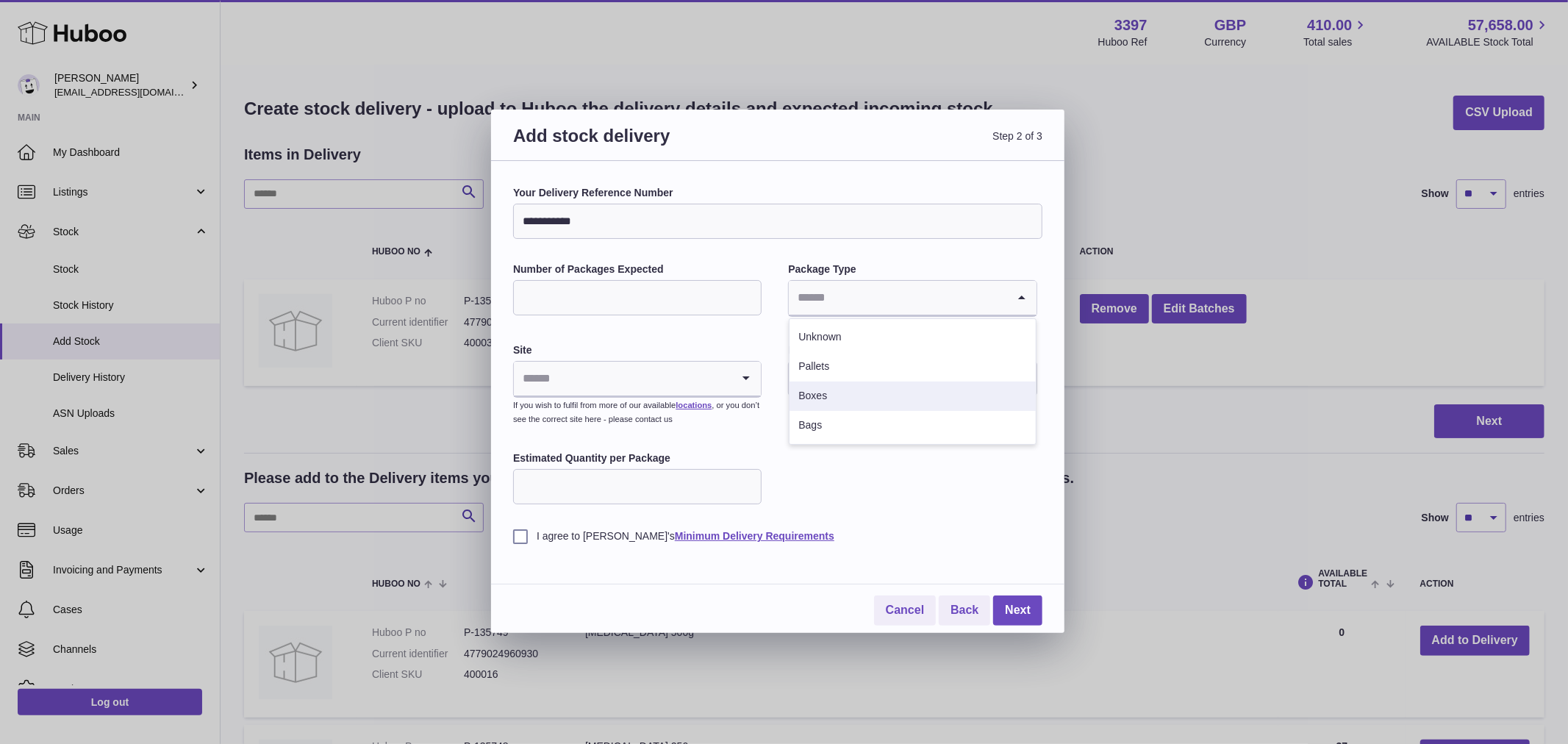
click at [828, 395] on li "Boxes" at bounding box center [912, 396] width 246 height 30
click at [636, 376] on input "Search for option" at bounding box center [622, 378] width 218 height 34
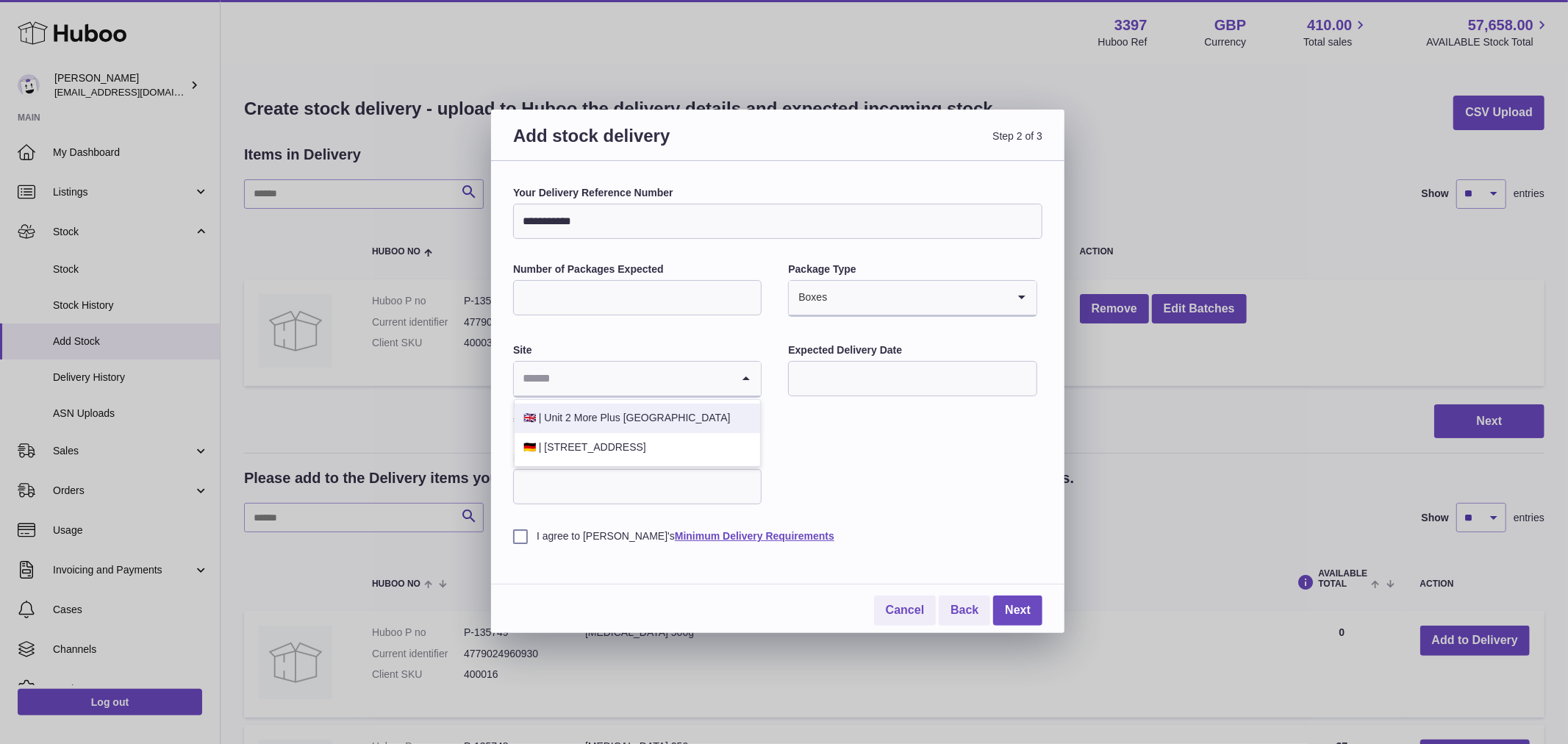
click at [677, 417] on li "🇬🇧 | Unit 2 More Plus Central Park" at bounding box center [637, 419] width 246 height 30
click at [909, 379] on input "text" at bounding box center [913, 378] width 248 height 36
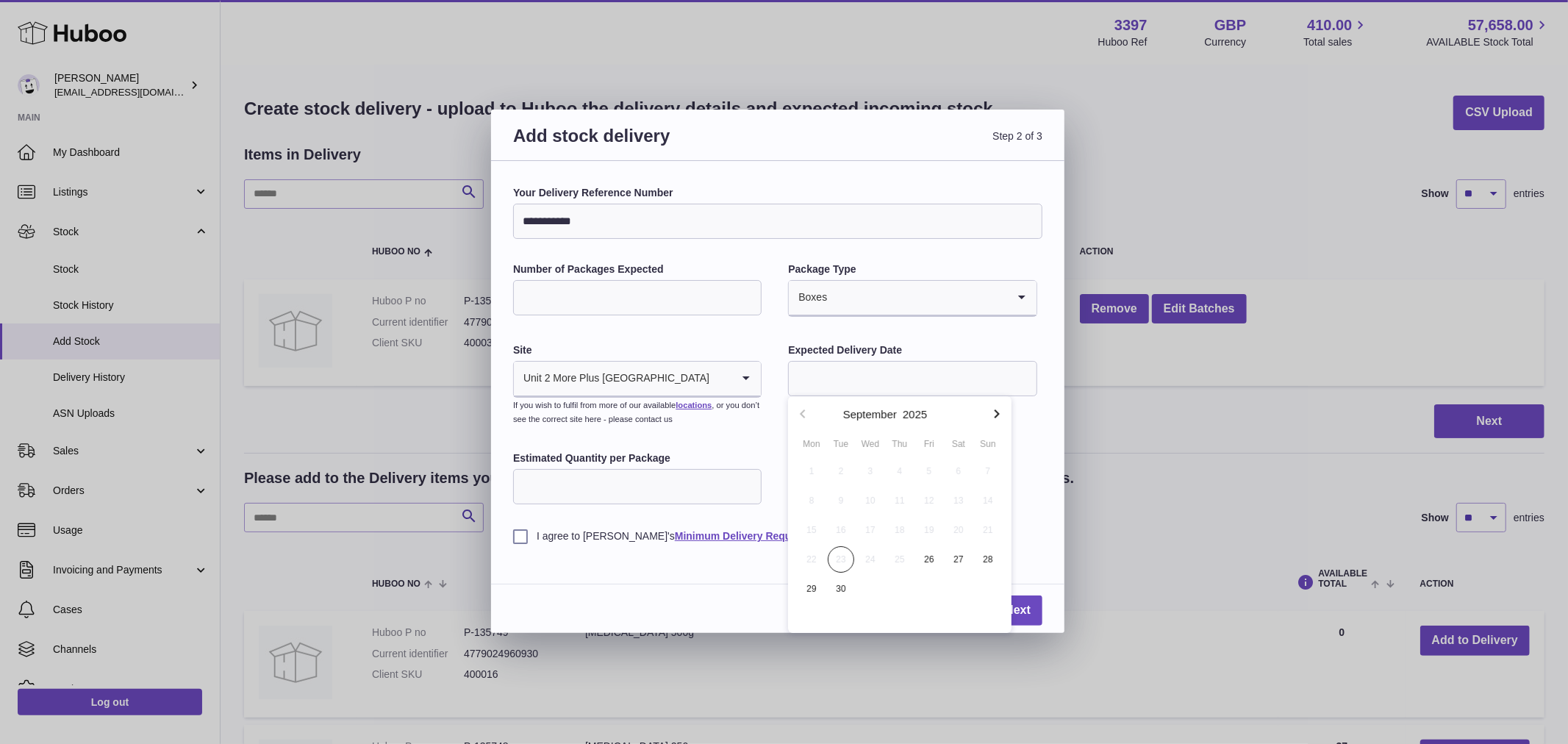
click at [997, 413] on icon "button" at bounding box center [996, 414] width 17 height 17
click at [870, 472] on span "1" at bounding box center [870, 472] width 26 height 26
type input "**********"
click at [621, 503] on input "Estimated Quantity per Package" at bounding box center [637, 487] width 248 height 36
type input "***"
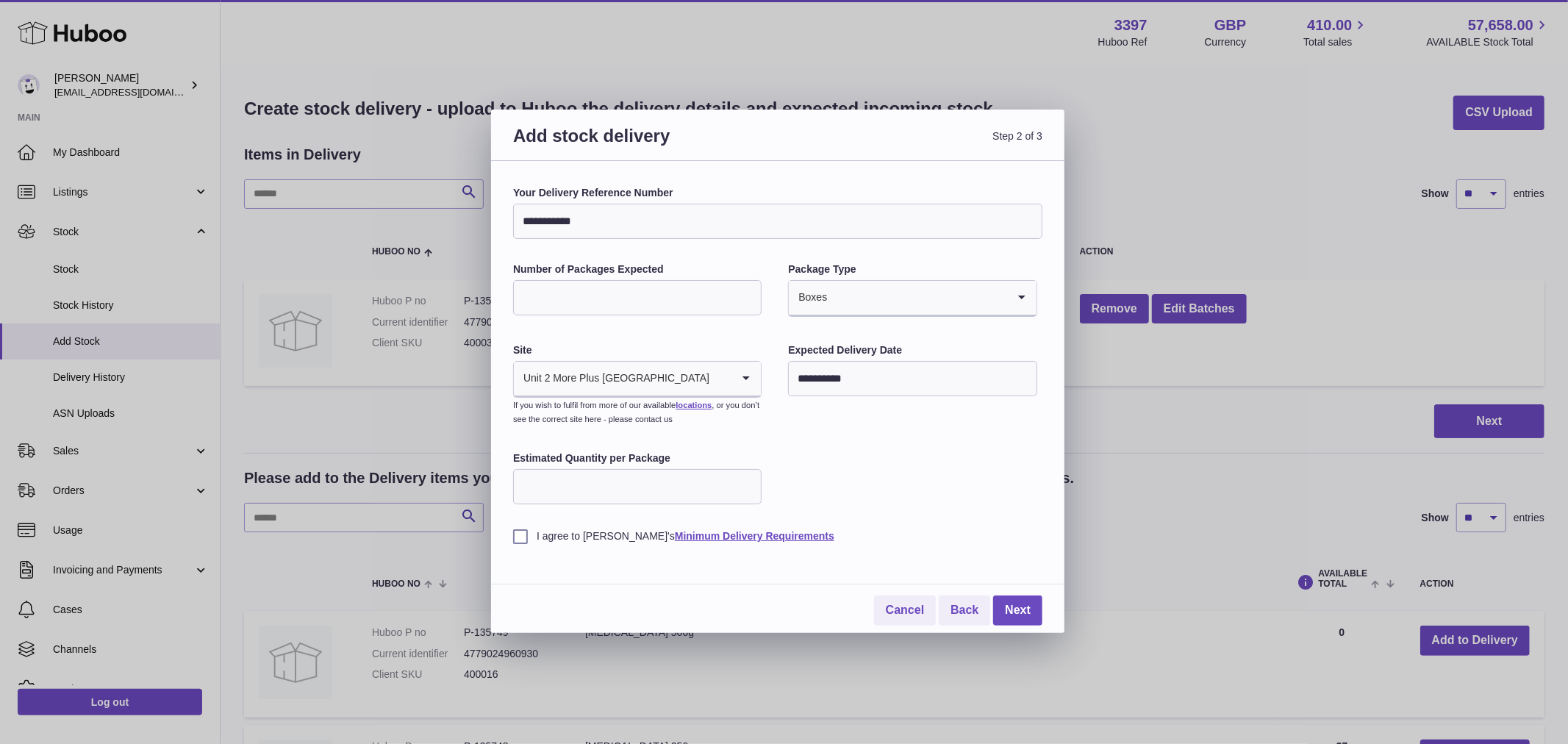
click at [518, 540] on label "I agree to Huboo's Minimum Delivery Requirements" at bounding box center [778, 536] width 530 height 14
click at [1020, 613] on link "Next" at bounding box center [1019, 611] width 50 height 30
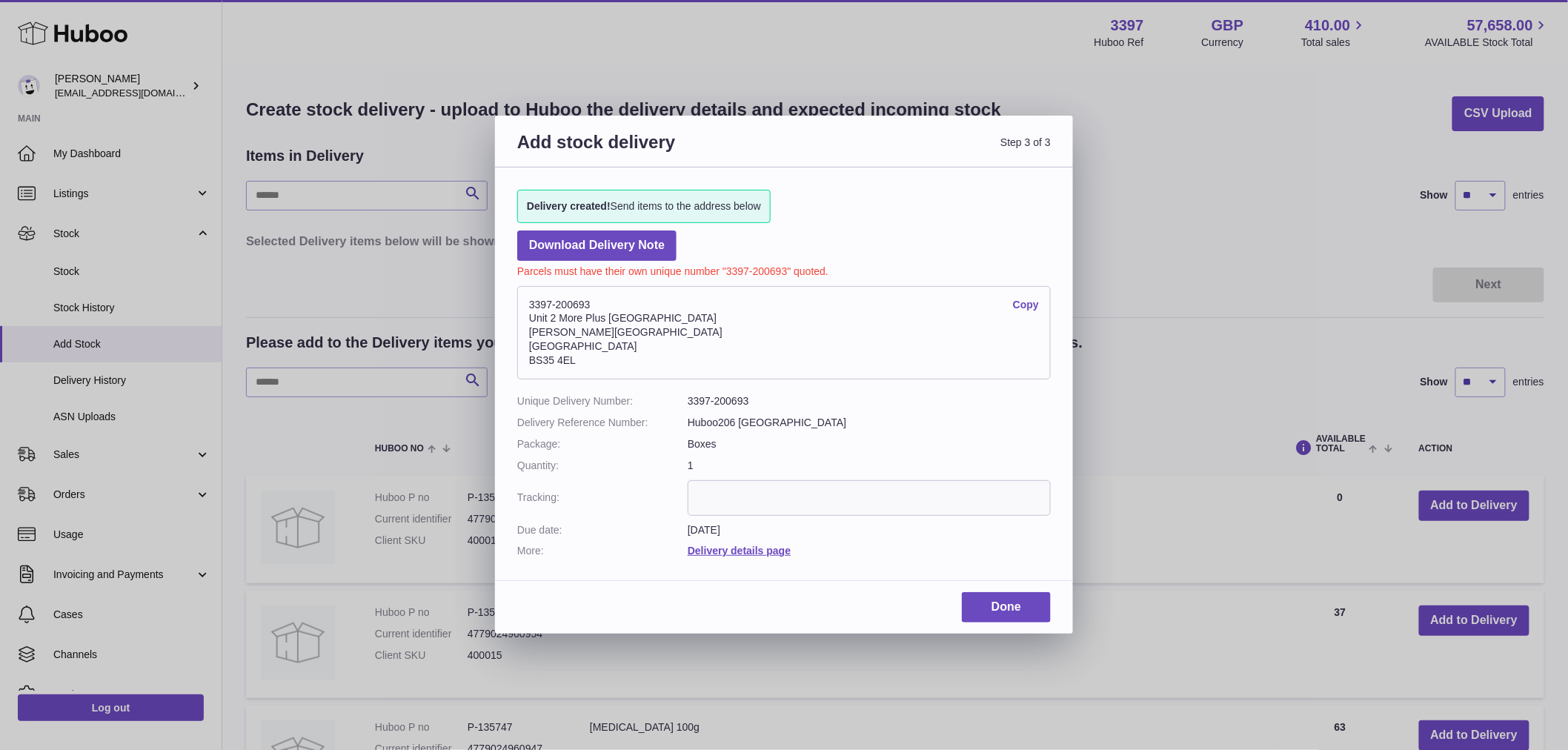
click at [563, 307] on address "3397-200693 Copy Unit 2 More Plus Central Park Hudson Ave Severn Beach BS35 4EL" at bounding box center [784, 333] width 534 height 93
copy address "3397-200693"
click at [732, 492] on input "text" at bounding box center [869, 498] width 363 height 36
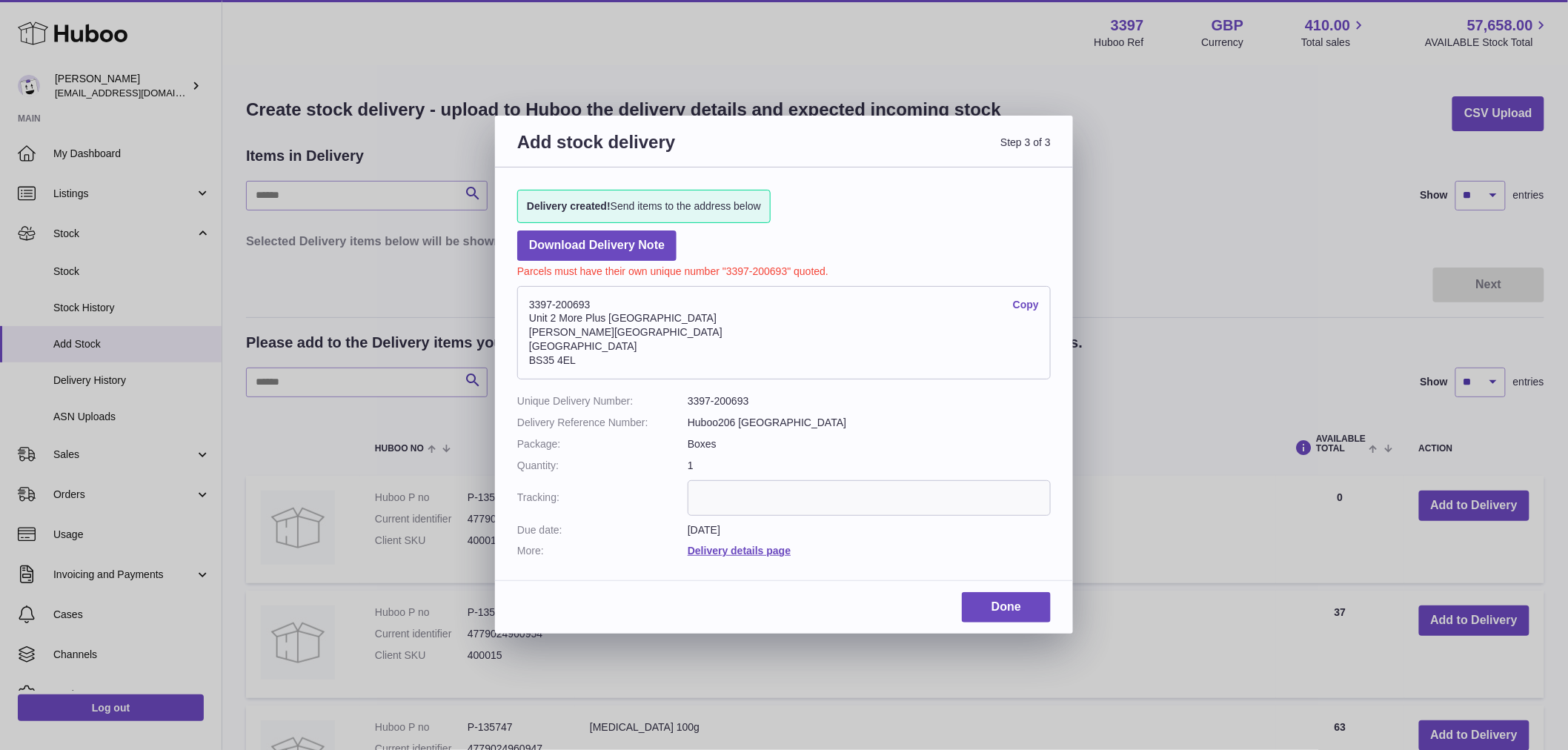
paste input "*********"
type input "*********"
click at [975, 591] on div "Add stock delivery Step 3 of 3 Delivery created! Send items to the address belo…" at bounding box center [784, 375] width 578 height 518
click at [977, 602] on link "Done" at bounding box center [1006, 607] width 89 height 30
